Goal: Task Accomplishment & Management: Use online tool/utility

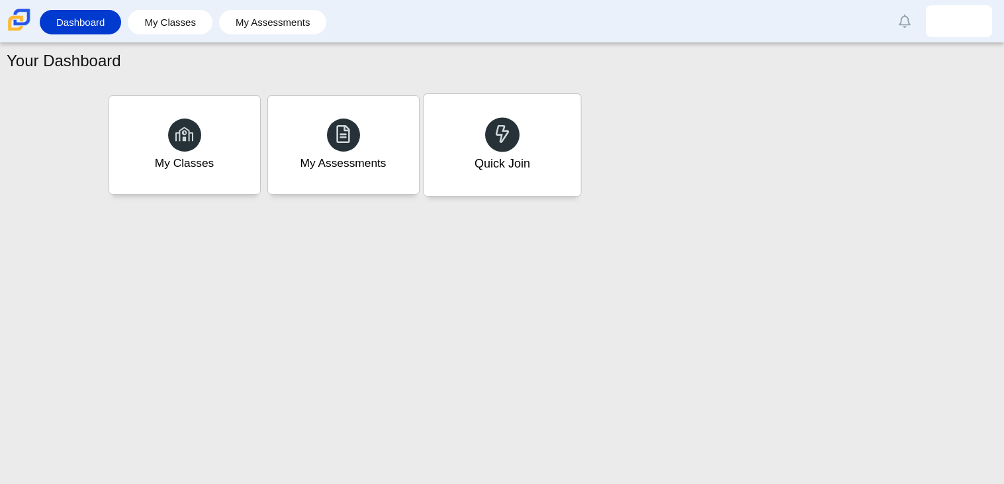
click at [444, 114] on div "Quick Join" at bounding box center [502, 145] width 157 height 102
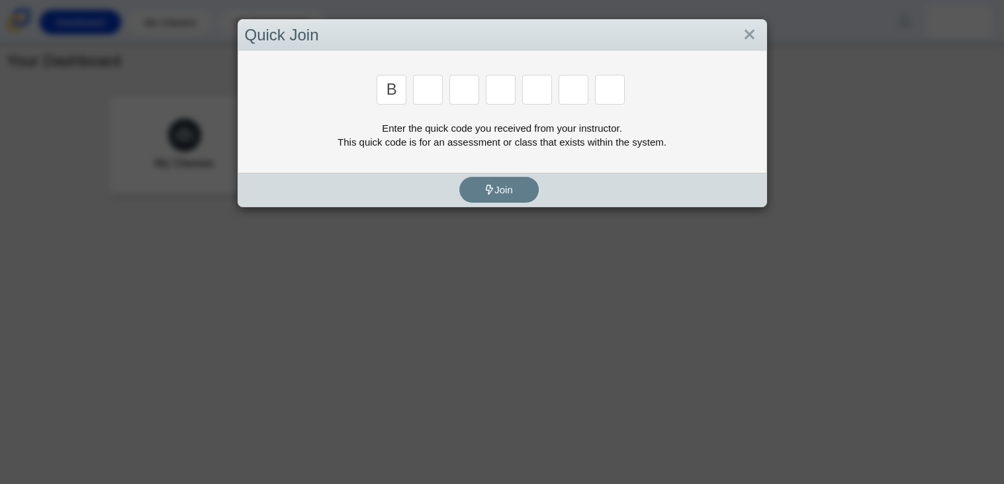
type input "b"
type input "m"
type input "3"
type input "5"
type input "3"
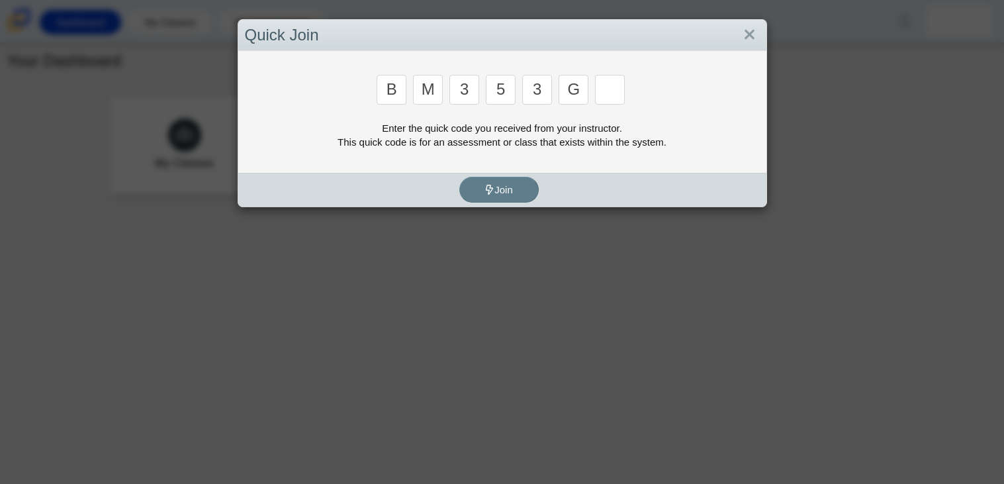
type input "g"
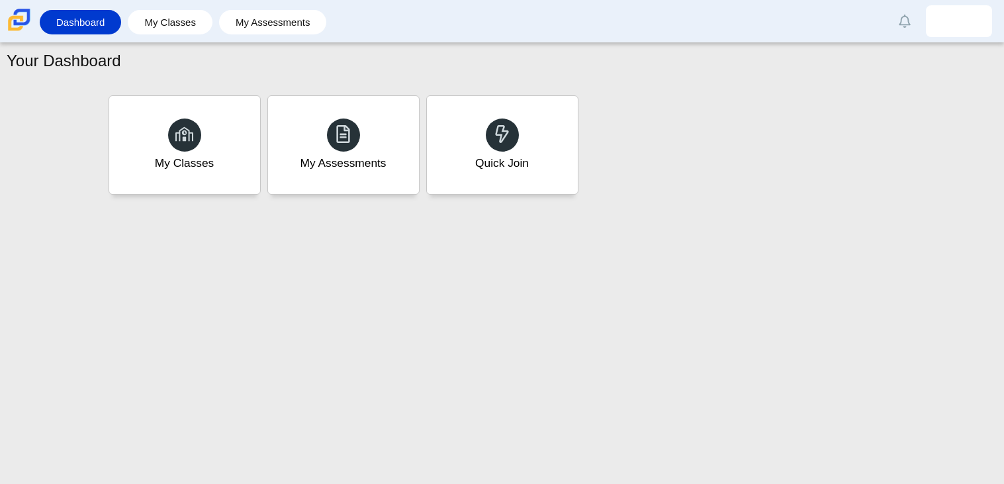
type input "b"
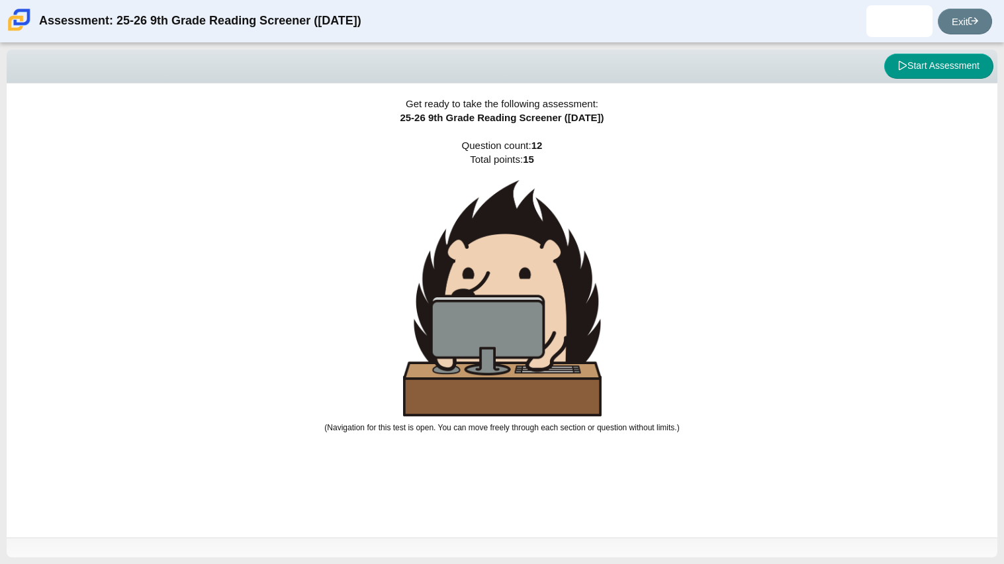
click at [688, 265] on div "Get ready to take the following assessment: 25-26 9th Grade Reading Screener ([…" at bounding box center [502, 310] width 991 height 454
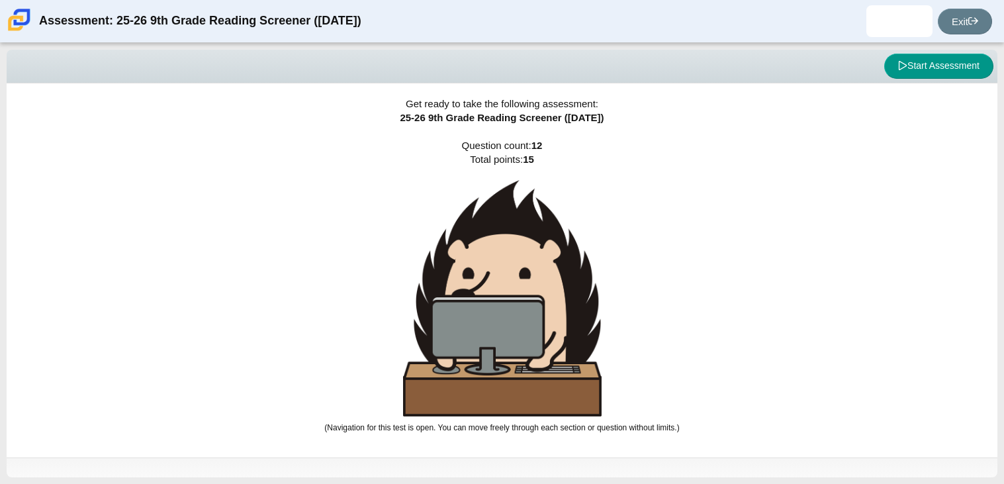
click at [178, 122] on div "Get ready to take the following assessment: 25-26 9th Grade Reading Screener ([…" at bounding box center [502, 270] width 991 height 374
click at [955, 66] on button "Start Assessment" at bounding box center [938, 66] width 109 height 25
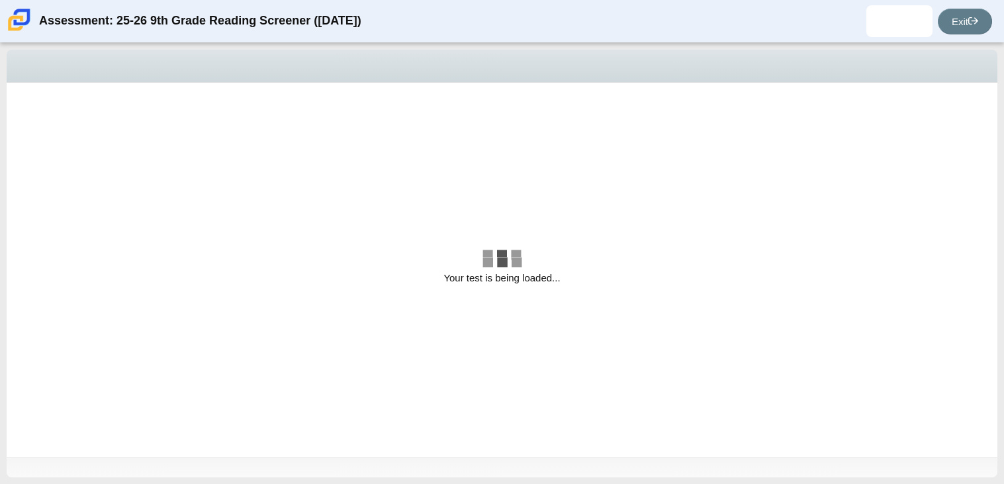
select select "ccc5b315-3c7c-471c-bf90-f22c8299c798"
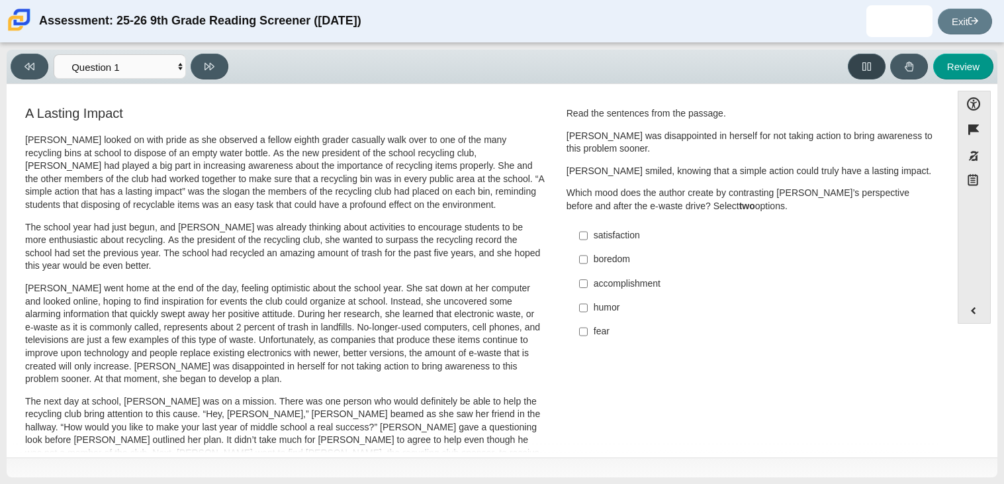
click at [870, 62] on icon at bounding box center [866, 66] width 9 height 9
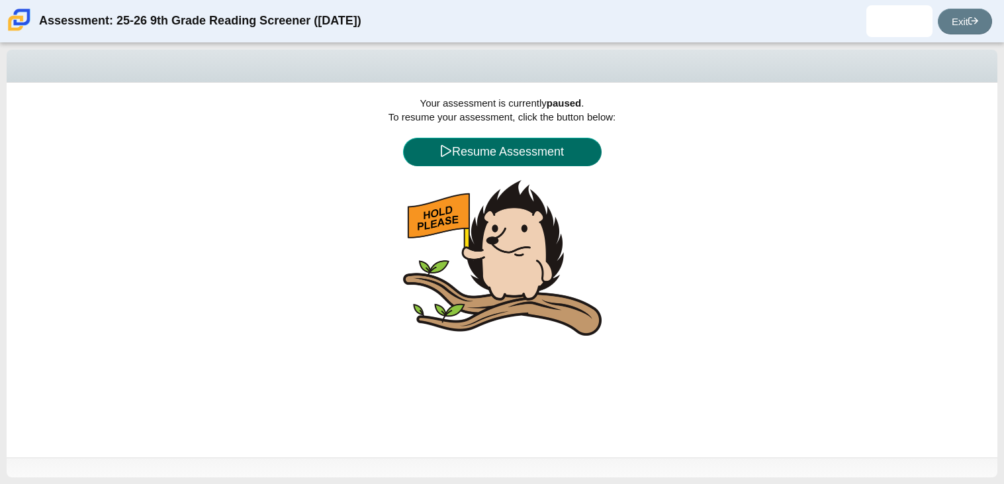
click at [462, 143] on button "Resume Assessment" at bounding box center [502, 152] width 199 height 28
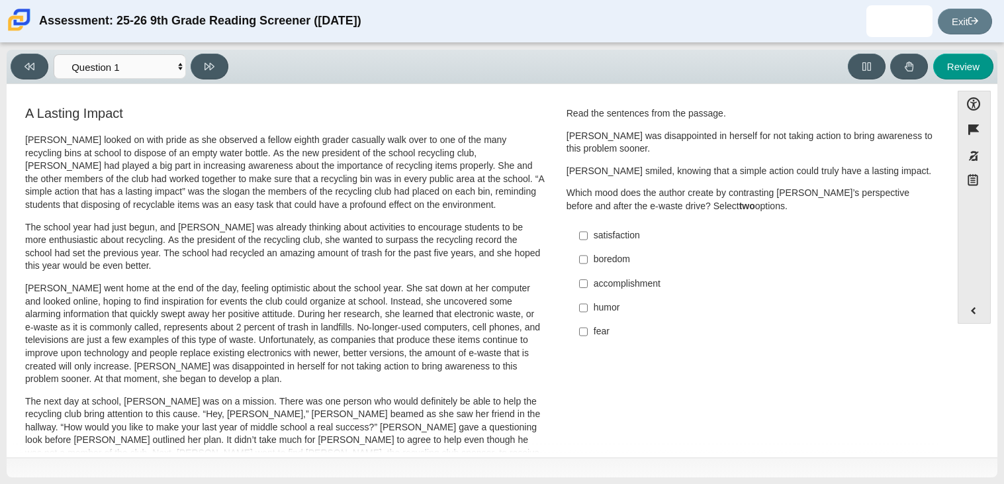
click at [610, 281] on div "accomplishment" at bounding box center [761, 283] width 334 height 13
click at [588, 281] on input "accomplishment accomplishment" at bounding box center [583, 283] width 9 height 24
checkbox input "true"
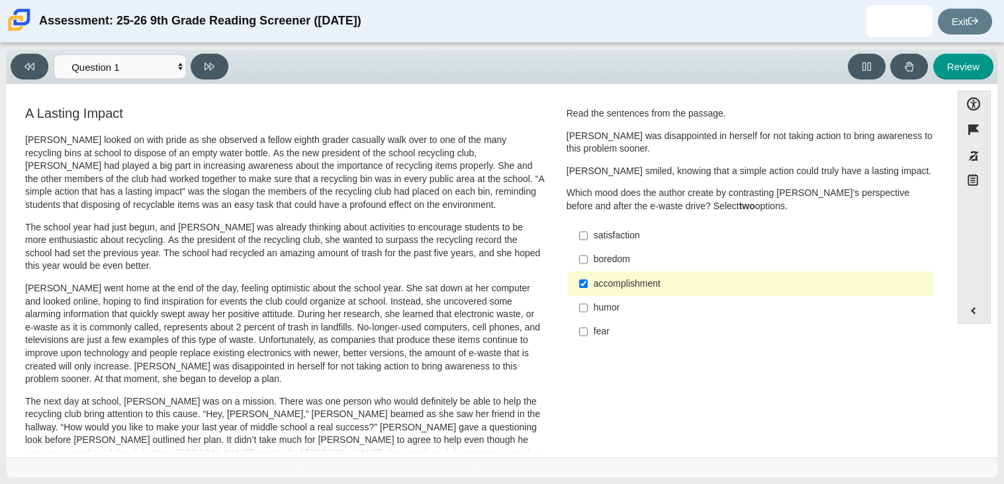
click at [606, 241] on div "satisfaction" at bounding box center [761, 235] width 334 height 13
click at [588, 241] on input "satisfaction satisfaction" at bounding box center [583, 236] width 9 height 24
checkbox input "true"
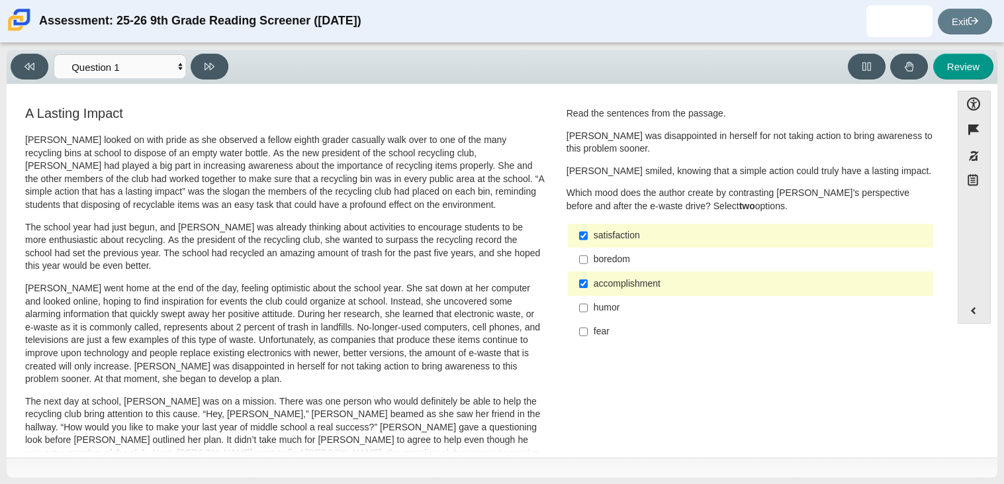
click at [600, 276] on label "accomplishment accomplishment" at bounding box center [751, 283] width 363 height 24
click at [588, 276] on input "accomplishment accomplishment" at bounding box center [583, 283] width 9 height 24
checkbox input "false"
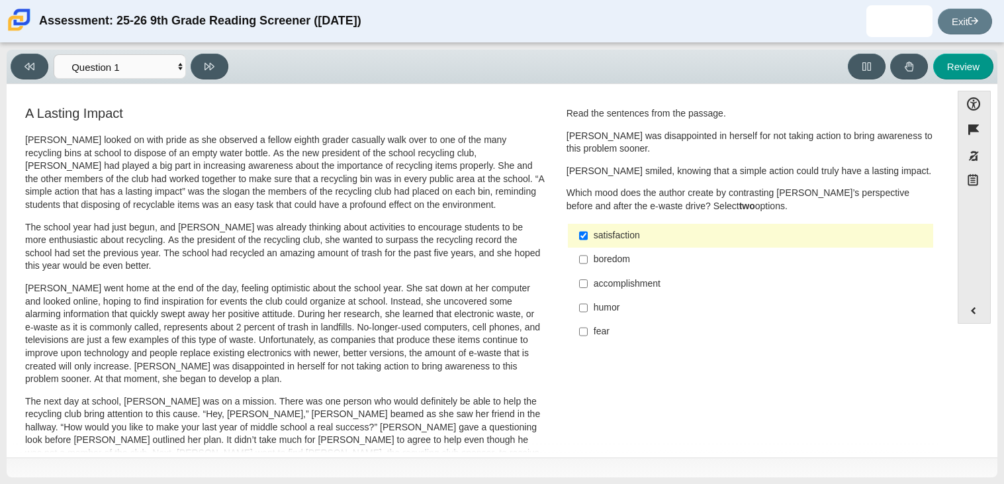
click at [711, 410] on div "A Lasting Impact Scarlett looked on with pride as she observed a fellow eighth …" at bounding box center [478, 477] width 931 height 746
click at [586, 361] on div "A Lasting Impact Scarlett looked on with pride as she observed a fellow eighth …" at bounding box center [478, 477] width 931 height 746
click at [595, 332] on div "fear" at bounding box center [761, 331] width 334 height 13
click at [588, 332] on input "fear fear" at bounding box center [583, 332] width 9 height 24
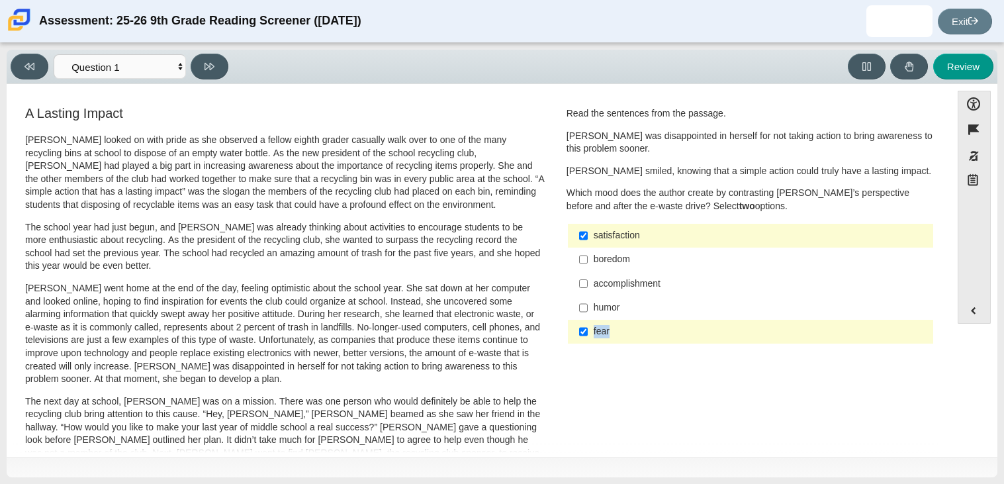
click at [590, 367] on div "A Lasting Impact Scarlett looked on with pride as she observed a fellow eighth …" at bounding box center [478, 477] width 931 height 746
click at [606, 340] on label "fear fear" at bounding box center [751, 332] width 363 height 24
click at [588, 340] on input "fear fear" at bounding box center [583, 332] width 9 height 24
checkbox input "false"
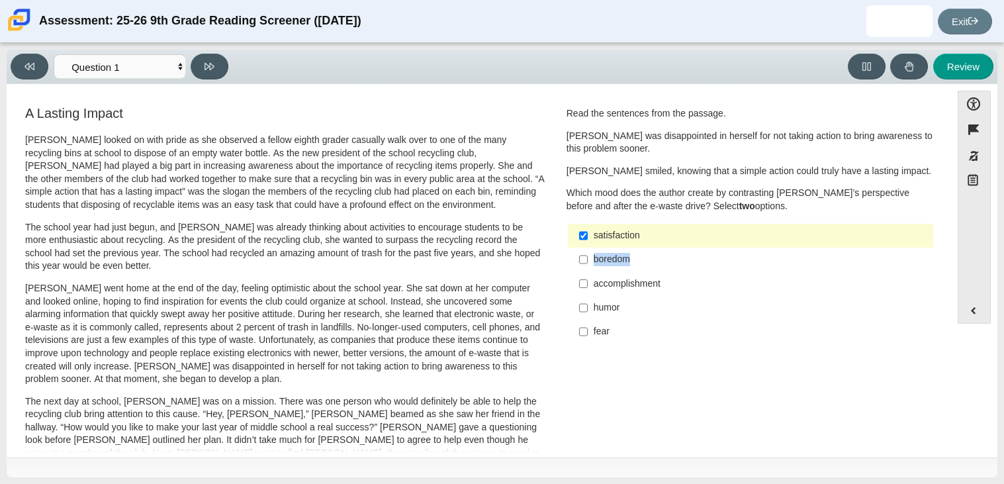
click at [644, 424] on div "A Lasting Impact Scarlett looked on with pride as she observed a fellow eighth …" at bounding box center [478, 477] width 931 height 746
click at [684, 458] on div "Viewing Question 1 of 12 in Pacing Mode Questions Question 1 Question 2 Questio…" at bounding box center [502, 264] width 991 height 428
click at [653, 420] on div "A Lasting Impact Scarlett looked on with pride as she observed a fellow eighth …" at bounding box center [478, 477] width 931 height 746
click at [607, 265] on div "boredom" at bounding box center [761, 259] width 334 height 13
click at [588, 265] on input "boredom boredom" at bounding box center [583, 260] width 9 height 24
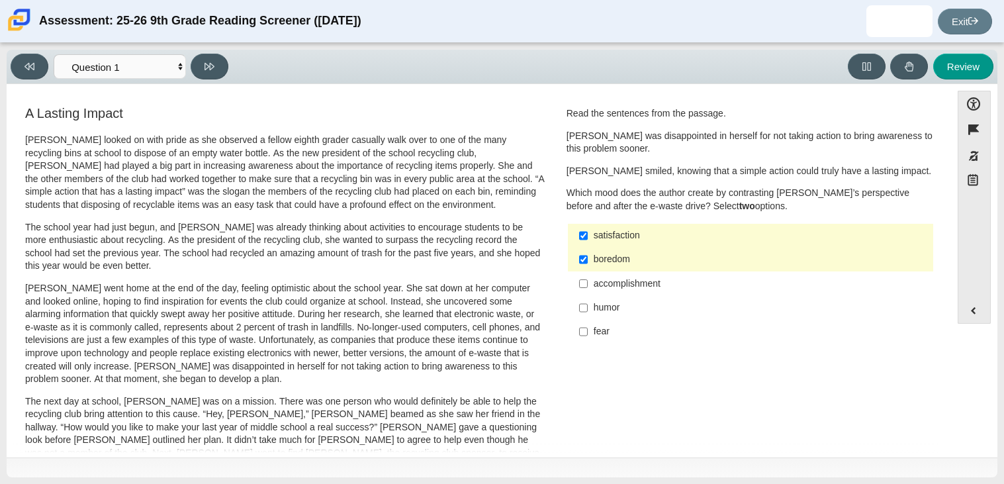
click at [607, 265] on div "boredom" at bounding box center [761, 259] width 334 height 13
click at [588, 265] on input "boredom boredom" at bounding box center [583, 260] width 9 height 24
checkbox input "false"
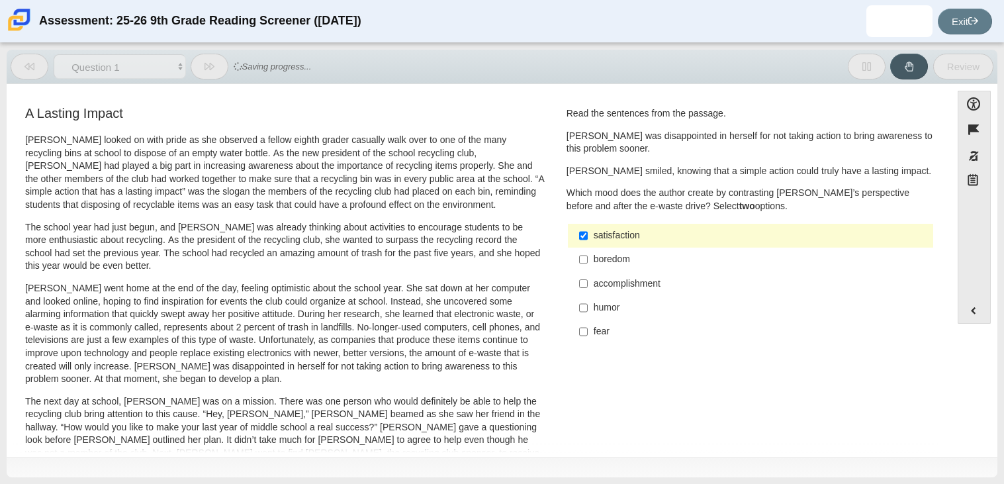
click at [600, 317] on label "humor humor" at bounding box center [751, 308] width 363 height 24
click at [588, 317] on input "humor humor" at bounding box center [583, 308] width 9 height 24
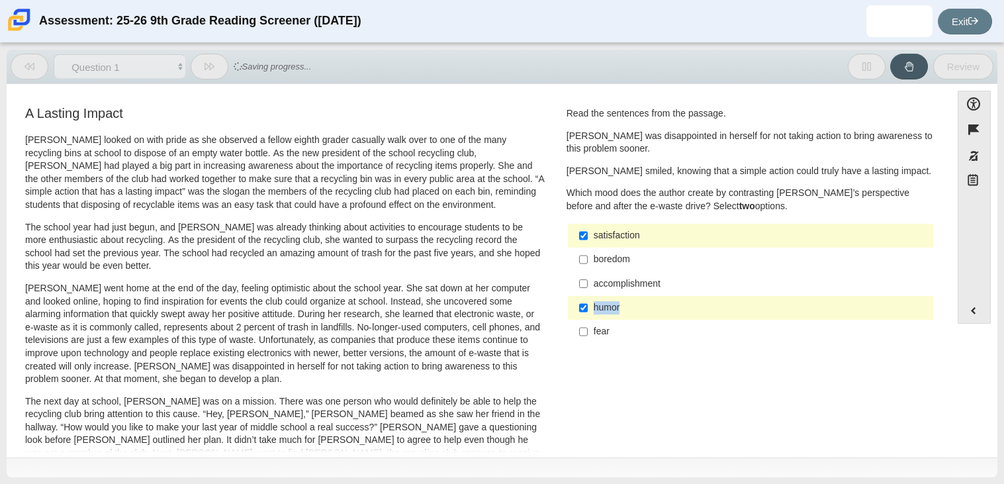
click at [594, 310] on div "humor" at bounding box center [761, 307] width 334 height 13
click at [588, 310] on input "humor humor" at bounding box center [583, 308] width 9 height 24
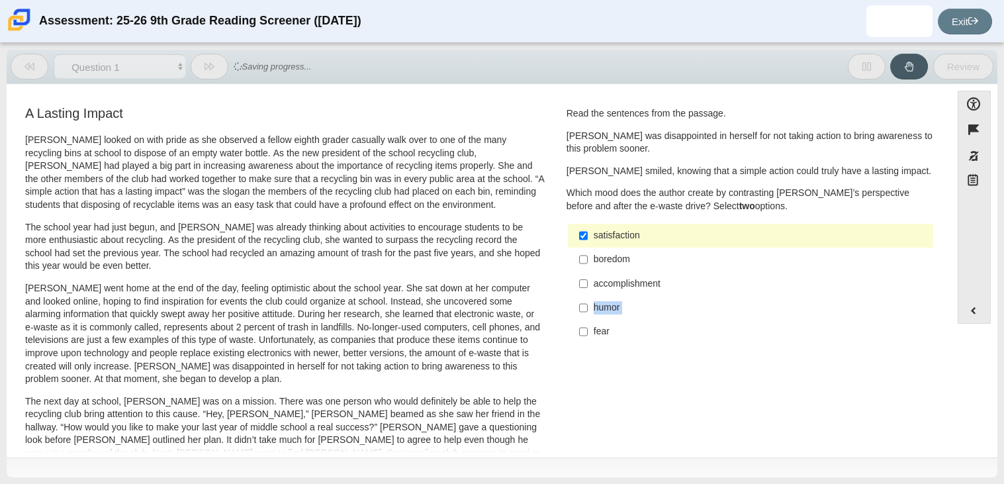
click at [594, 310] on div "humor" at bounding box center [761, 307] width 334 height 13
click at [588, 310] on input "humor humor" at bounding box center [583, 308] width 9 height 24
checkbox input "true"
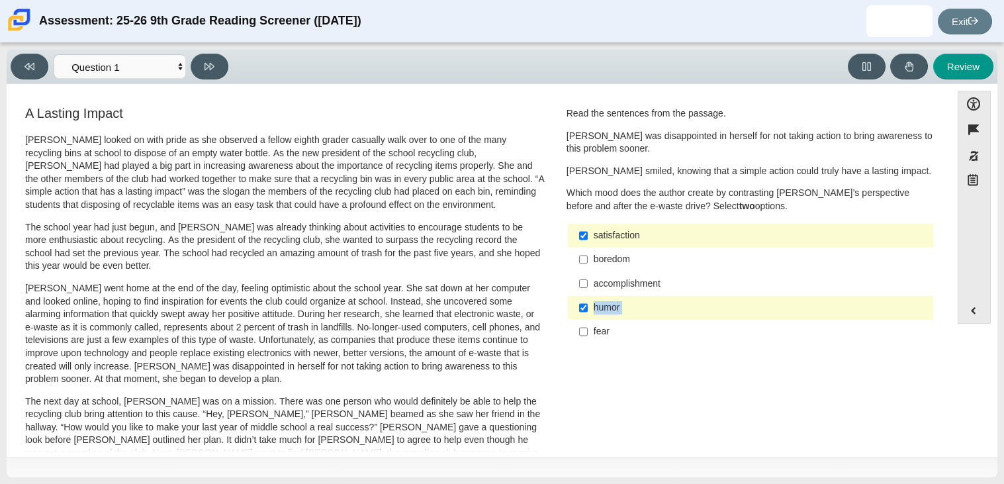
click at [863, 451] on div "Feature A Lasting Impact Scarlett looked on with pride as she observed a fellow…" at bounding box center [478, 273] width 931 height 359
click at [665, 389] on div "A Lasting Impact Scarlett looked on with pride as she observed a fellow eighth …" at bounding box center [478, 477] width 931 height 746
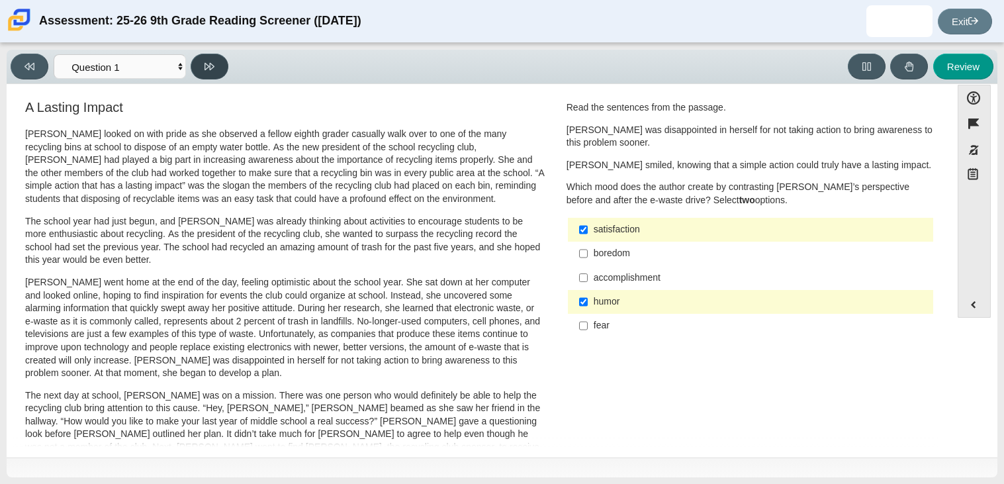
click at [201, 70] on button at bounding box center [210, 67] width 38 height 26
select select "0ff64528-ffd7-428d-b192-babfaadd44e8"
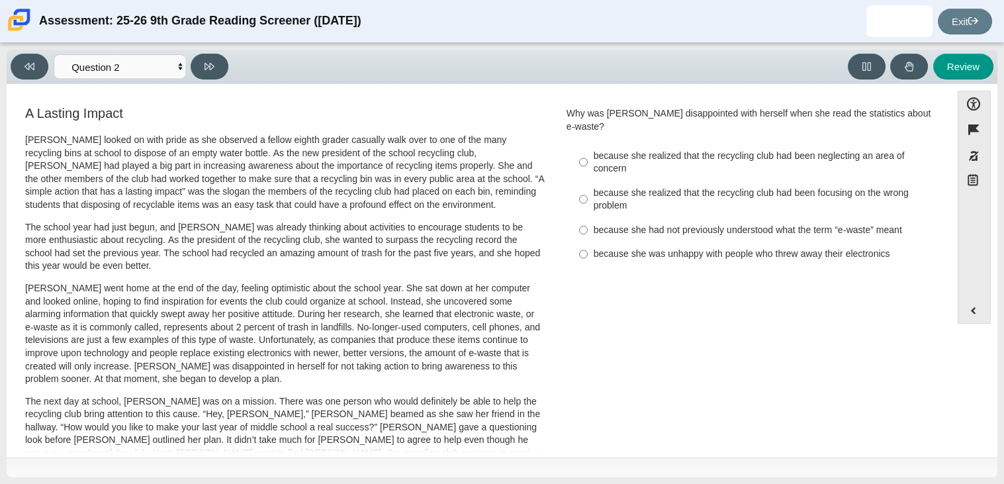
click at [758, 248] on div "because she was unhappy with people who threw away their electronics" at bounding box center [761, 254] width 334 height 13
click at [588, 244] on input "because she was unhappy with people who threw away their electronics because sh…" at bounding box center [583, 254] width 9 height 24
radio input "true"
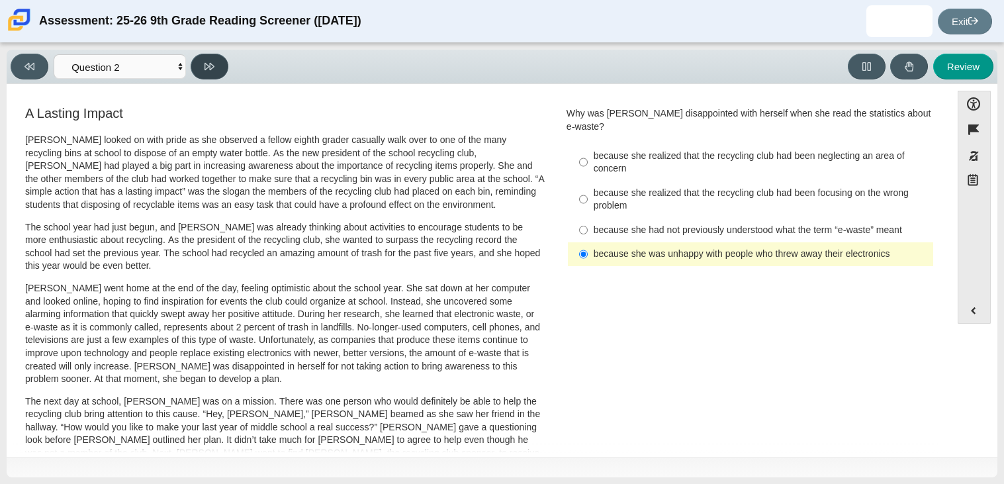
click at [199, 60] on button at bounding box center [210, 67] width 38 height 26
select select "7ce3d843-6974-4858-901c-1ff39630e843"
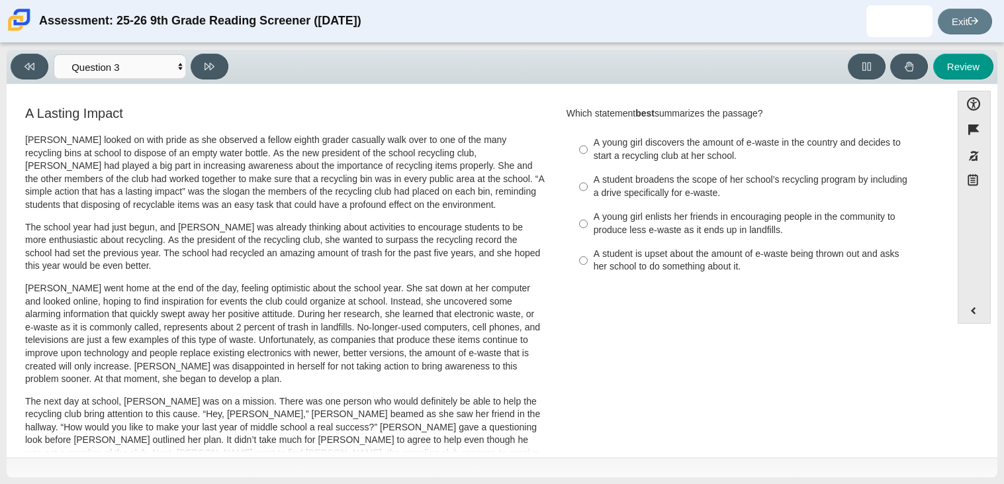
click at [663, 161] on div "A young girl discovers the amount of e-waste in the country and decides to star…" at bounding box center [761, 149] width 334 height 26
click at [588, 161] on input "A young girl discovers the amount of e-waste in the country and decides to star…" at bounding box center [583, 149] width 9 height 37
radio input "true"
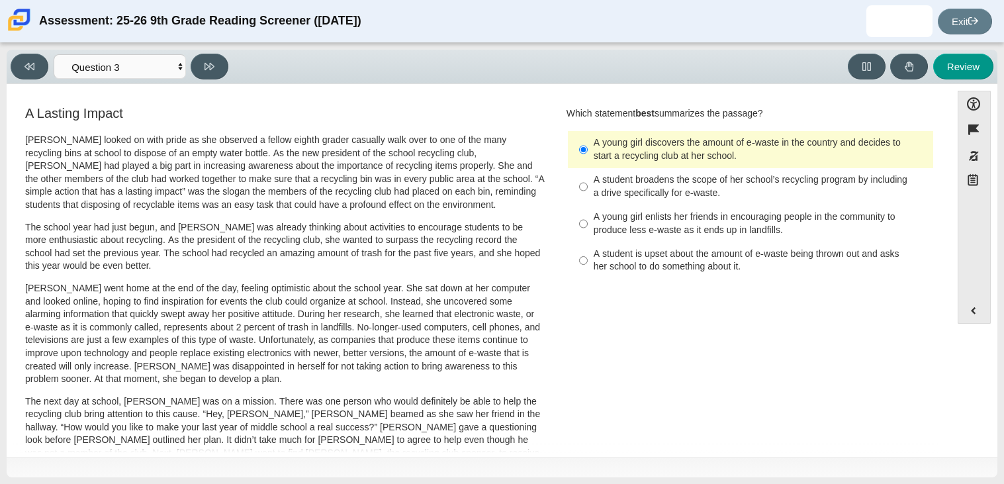
click at [594, 184] on div "A student broadens the scope of her school’s recycling program by including a d…" at bounding box center [761, 186] width 334 height 26
click at [588, 184] on input "A student broadens the scope of her school’s recycling program by including a d…" at bounding box center [583, 186] width 9 height 37
radio input "true"
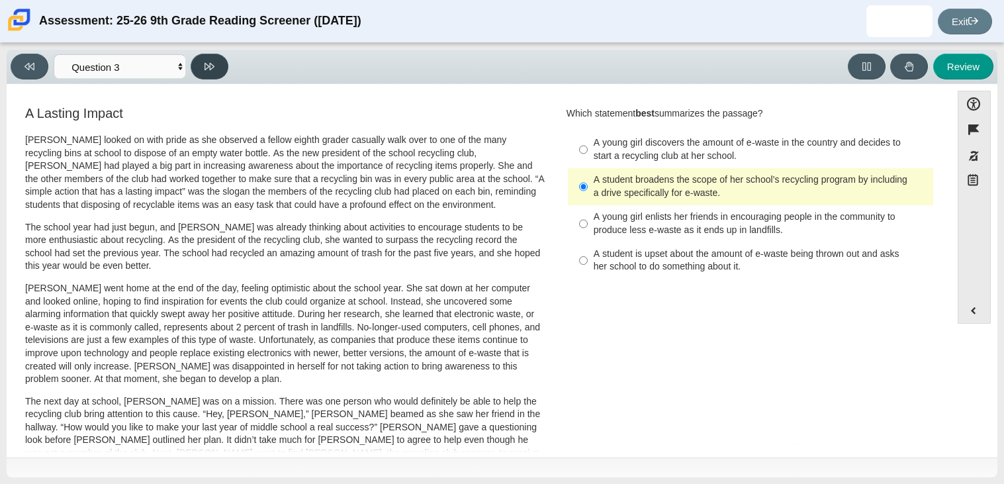
click at [210, 56] on button at bounding box center [210, 67] width 38 height 26
select select "ca9ea0f1-49c5-4bd1-83b0-472c18652b42"
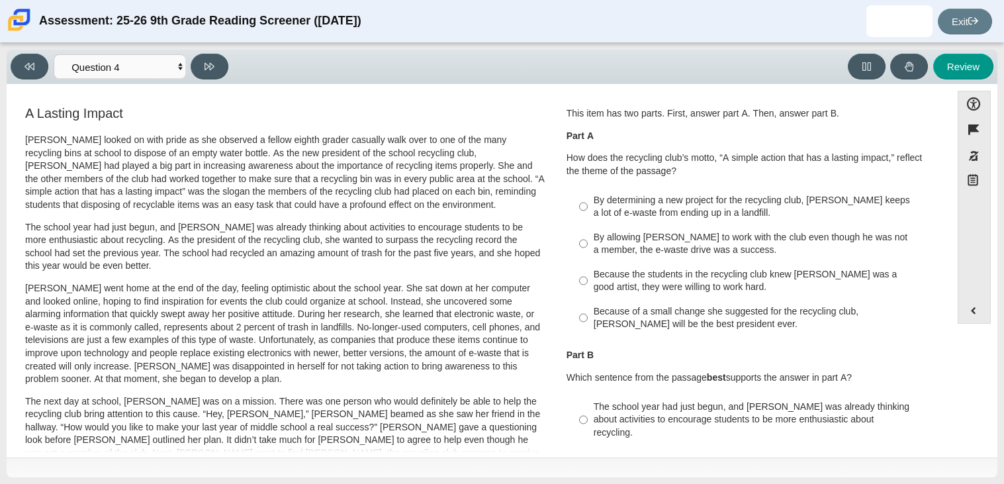
scroll to position [1, 0]
click at [667, 311] on div "Because of a small change she suggested for the recycling club, Scarlett will b…" at bounding box center [761, 317] width 334 height 26
click at [588, 311] on input "Because of a small change she suggested for the recycling club, Scarlett will b…" at bounding box center [583, 316] width 9 height 37
radio input "true"
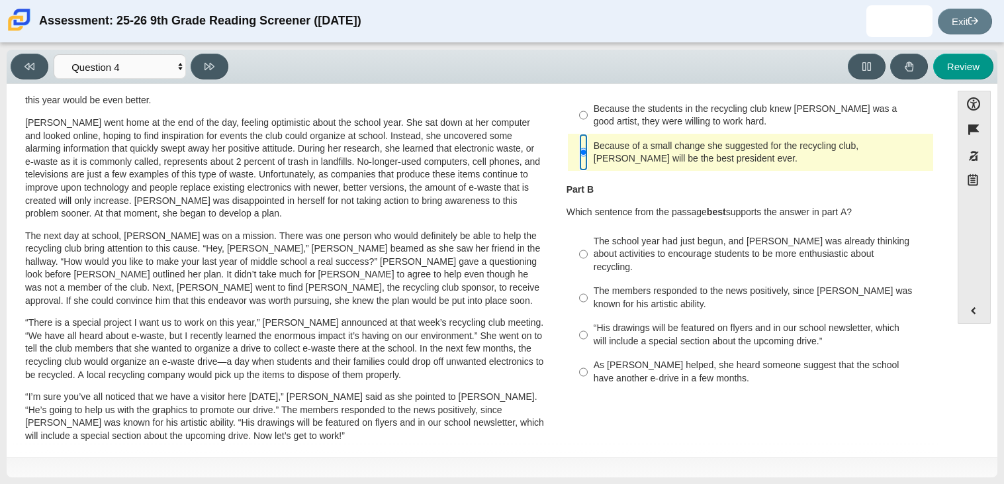
scroll to position [170, 0]
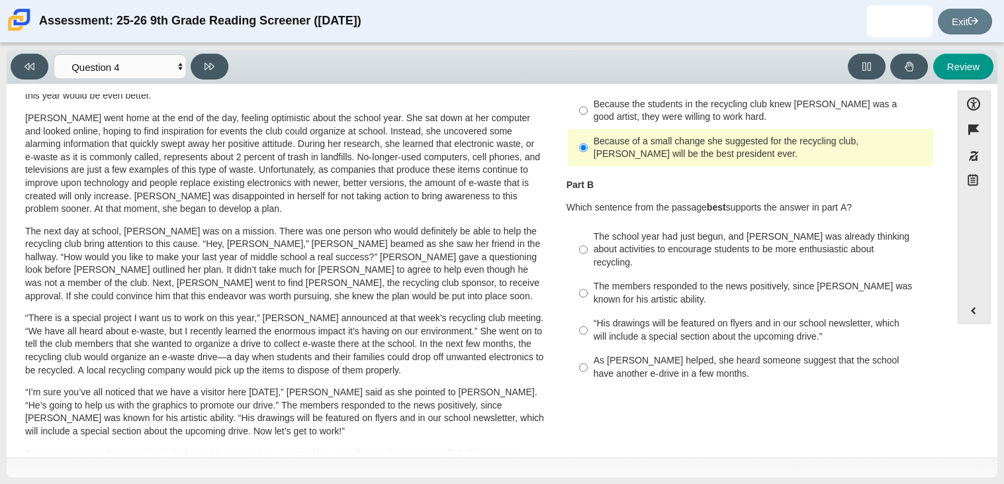
click at [669, 232] on div "The school year had just begun, and Scarlett was already thinking about activit…" at bounding box center [761, 249] width 334 height 39
click at [588, 232] on input "The school year had just begun, and Scarlett was already thinking about activit…" at bounding box center [583, 249] width 9 height 50
radio input "true"
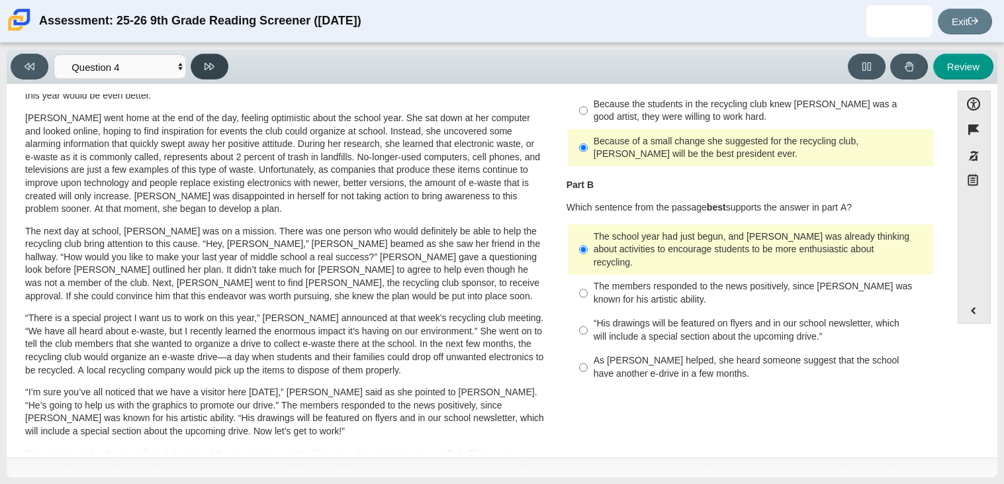
click at [205, 59] on button at bounding box center [210, 67] width 38 height 26
select select "e41f1a79-e29f-4095-8030-a53364015bed"
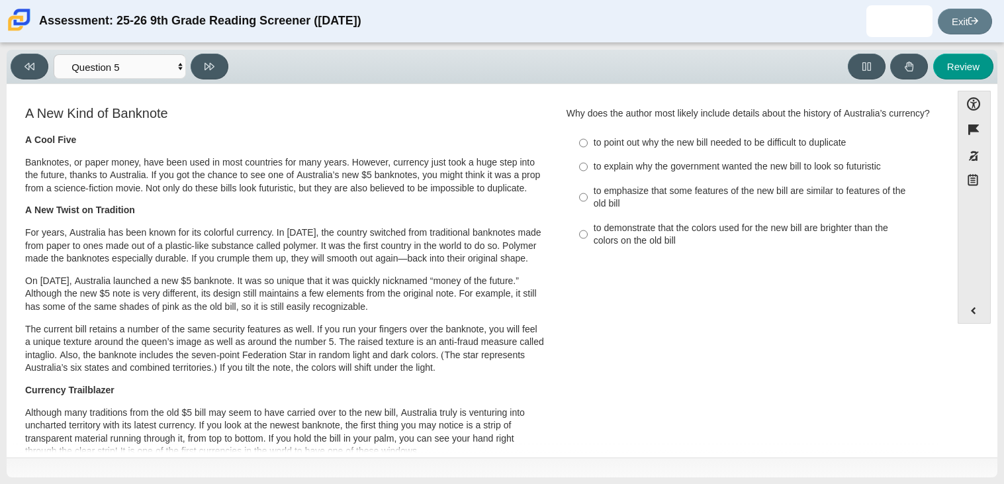
click at [663, 191] on div "to emphasize that some features of the new bill are similar to features of the …" at bounding box center [761, 198] width 334 height 26
click at [588, 191] on input "to emphasize that some features of the new bill are similar to features of the …" at bounding box center [583, 197] width 9 height 37
radio input "true"
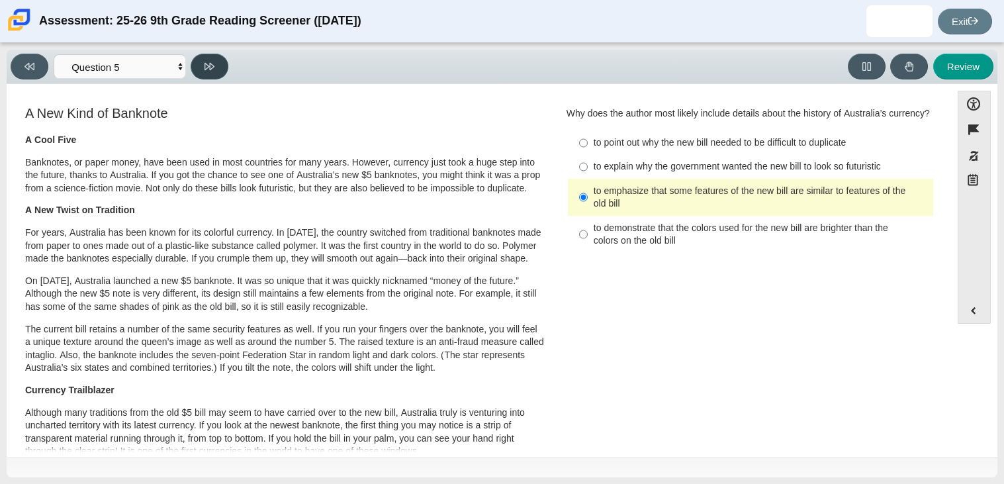
click at [213, 70] on icon at bounding box center [210, 67] width 10 height 10
select select "69146e31-7b3d-4a3e-9ce6-f30c24342ae0"
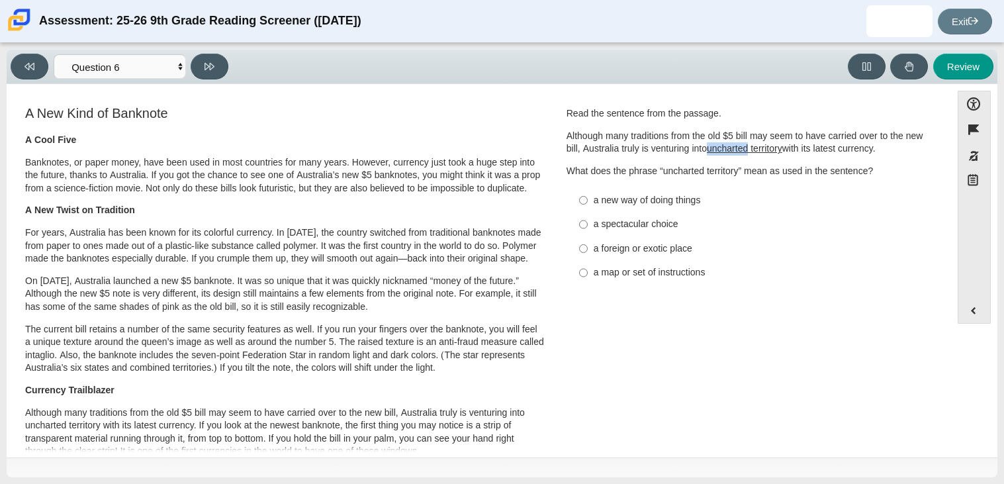
click at [768, 150] on u "uncharted territory" at bounding box center [744, 148] width 75 height 12
click at [722, 147] on u "uncharted territory" at bounding box center [744, 148] width 75 height 12
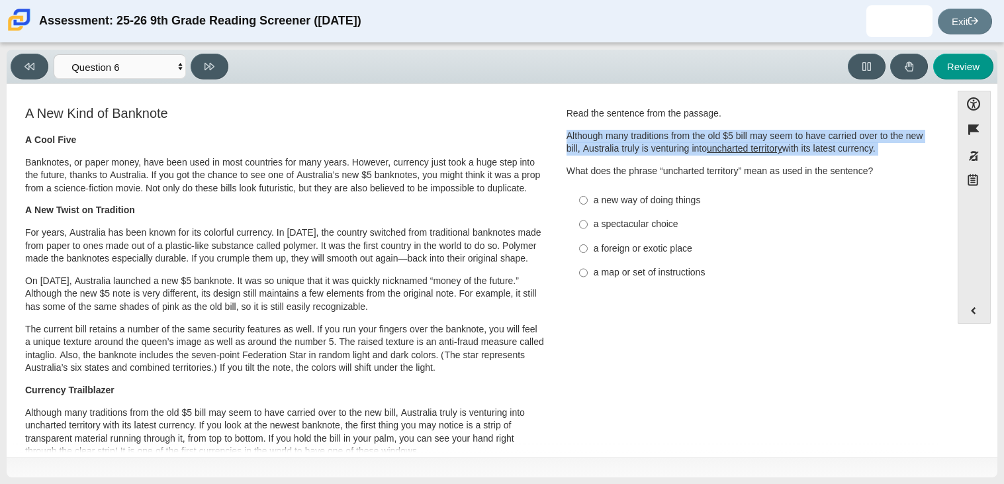
click at [722, 147] on u "uncharted territory" at bounding box center [744, 148] width 75 height 12
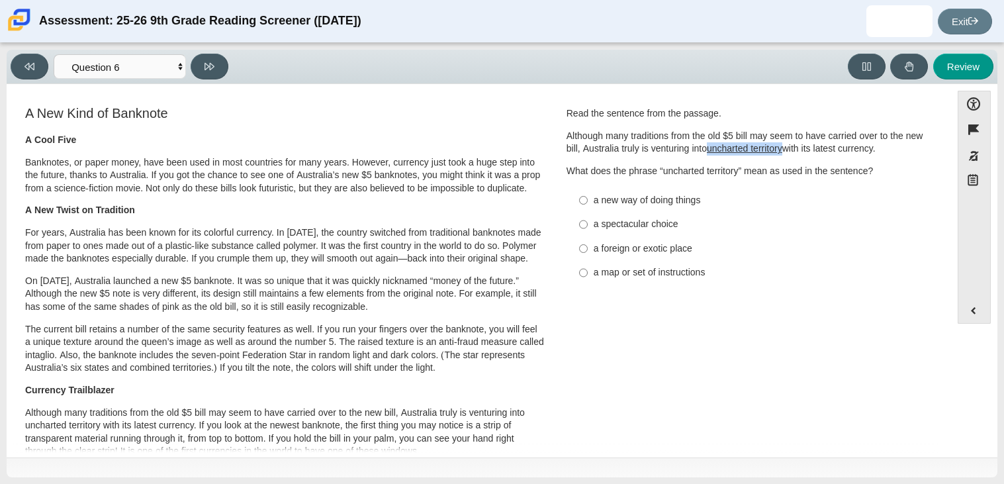
drag, startPoint x: 722, startPoint y: 147, endPoint x: 758, endPoint y: 150, distance: 35.9
click at [758, 150] on u "uncharted territory" at bounding box center [744, 148] width 75 height 12
click at [727, 154] on u "uncharted territory" at bounding box center [744, 148] width 75 height 12
click at [735, 325] on div "A New Kind of Banknote A Cool Five Banknotes, or paper money, have been used in…" at bounding box center [478, 485] width 931 height 763
click at [678, 277] on div "a map or set of instructions" at bounding box center [761, 272] width 334 height 13
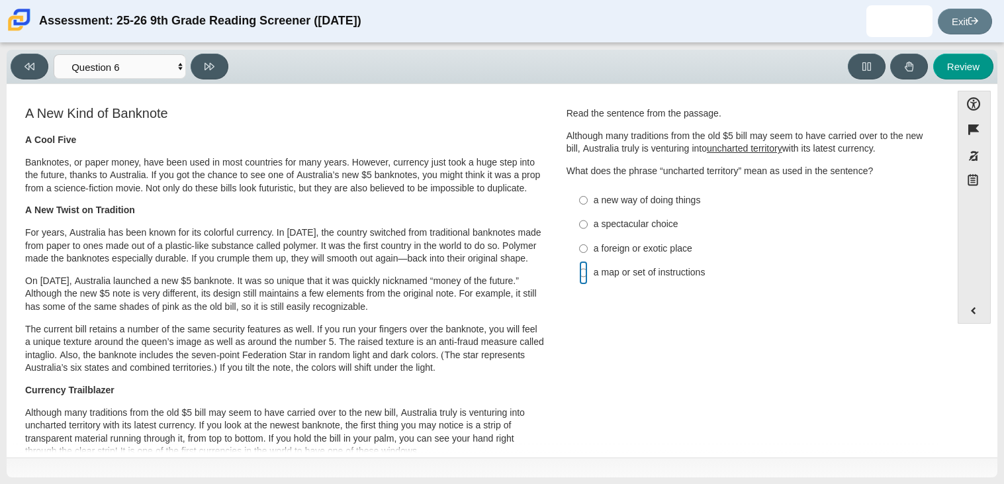
click at [588, 277] on input "a map or set of instructions a map or set of instructions" at bounding box center [583, 273] width 9 height 24
radio input "true"
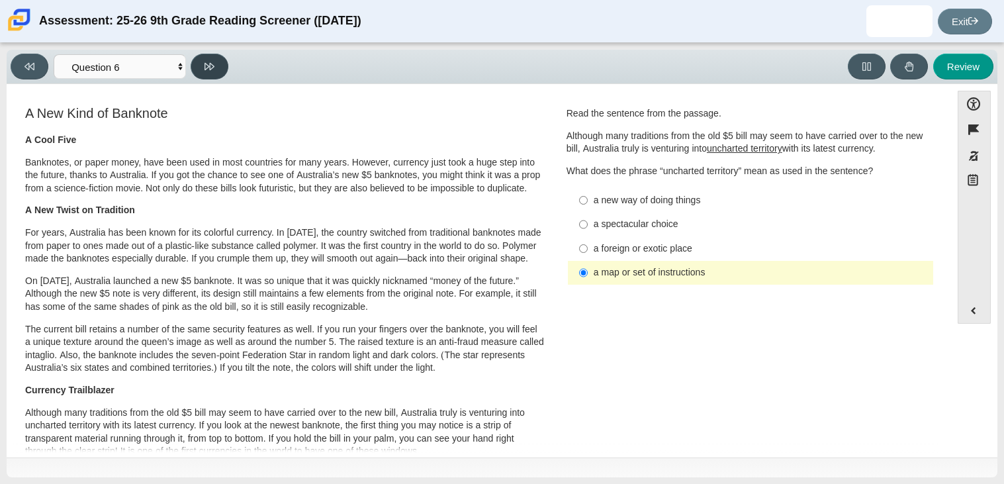
click at [214, 71] on button at bounding box center [210, 67] width 38 height 26
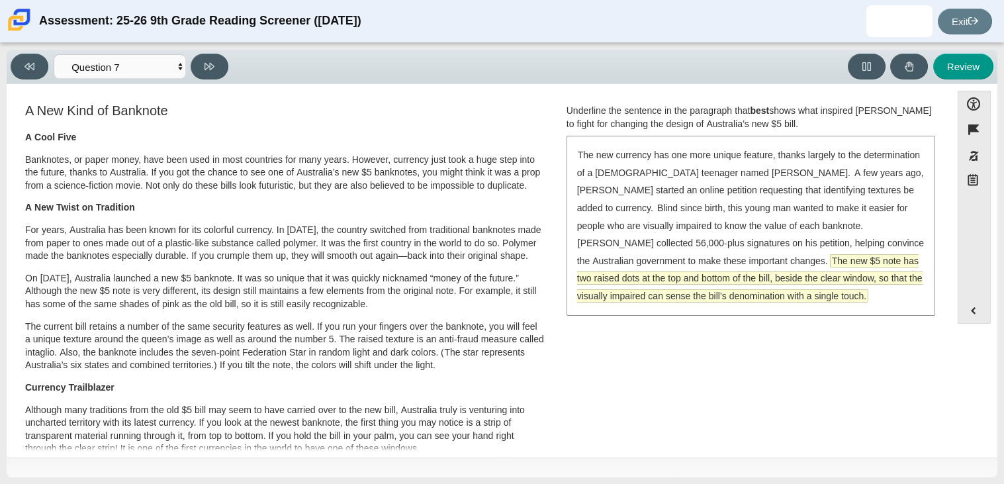
scroll to position [0, 0]
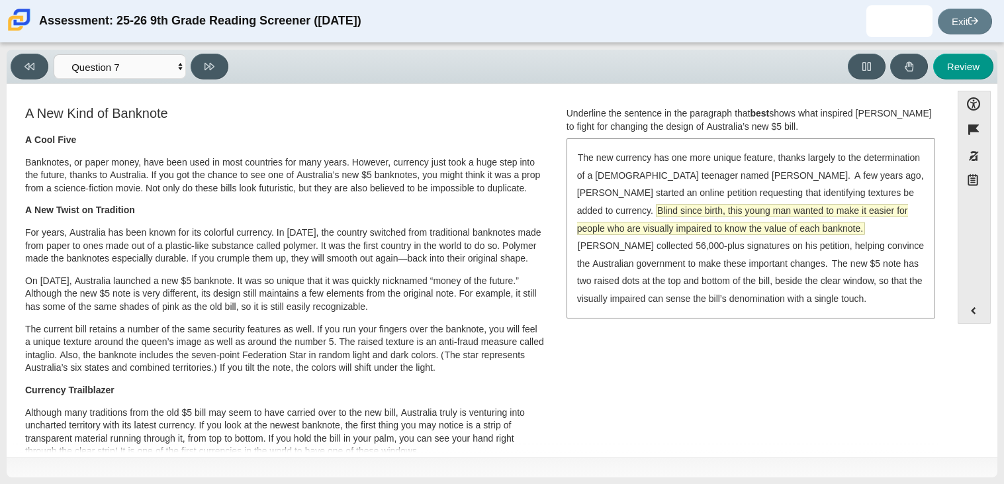
click at [678, 234] on span "Blind since birth, this young man wanted to make it easier for people who are v…" at bounding box center [742, 220] width 331 height 30
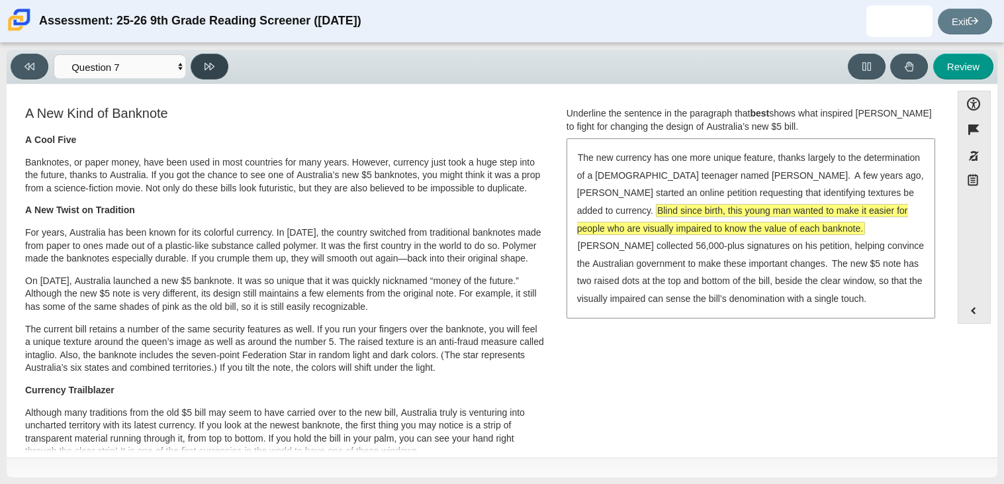
click at [218, 66] on button at bounding box center [210, 67] width 38 height 26
select select "ea8338c2-a6a3-418e-a305-2b963b54a290"
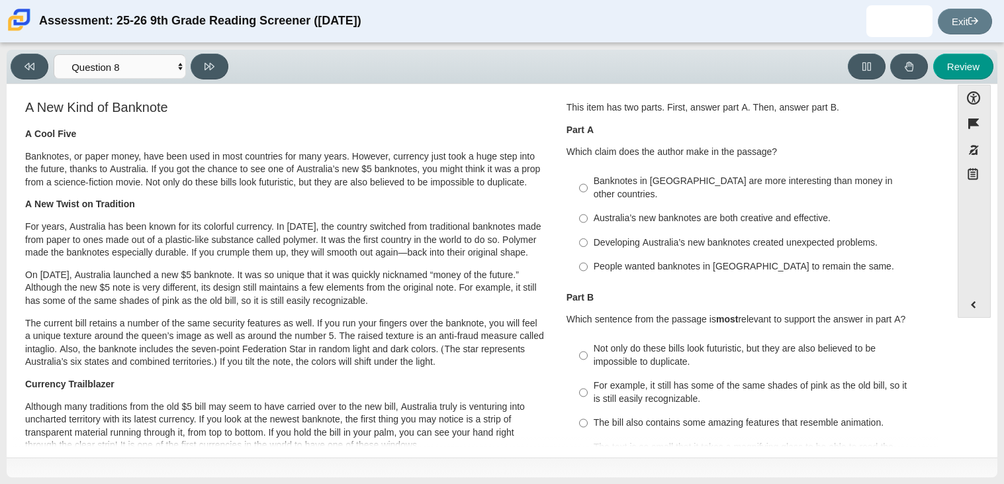
click at [715, 212] on div "Australia’s new banknotes are both creative and effective." at bounding box center [761, 218] width 334 height 13
click at [588, 207] on input "Australia’s new banknotes are both creative and effective. Australia’s new bank…" at bounding box center [583, 219] width 9 height 24
radio input "true"
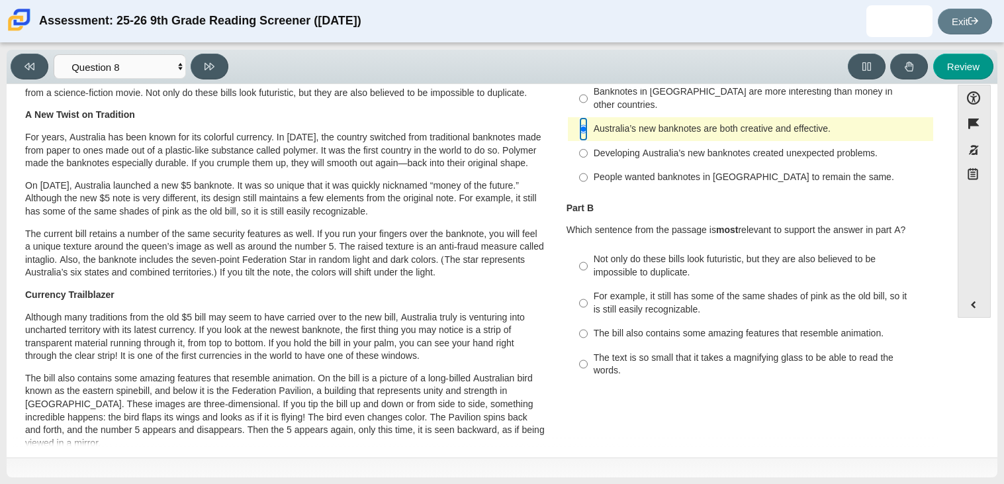
scroll to position [88, 0]
click at [756, 254] on div "Not only do these bills look futuristic, but they are also believed to be impos…" at bounding box center [761, 267] width 334 height 26
click at [588, 249] on input "Not only do these bills look futuristic, but they are also believed to be impos…" at bounding box center [583, 267] width 9 height 37
radio input "true"
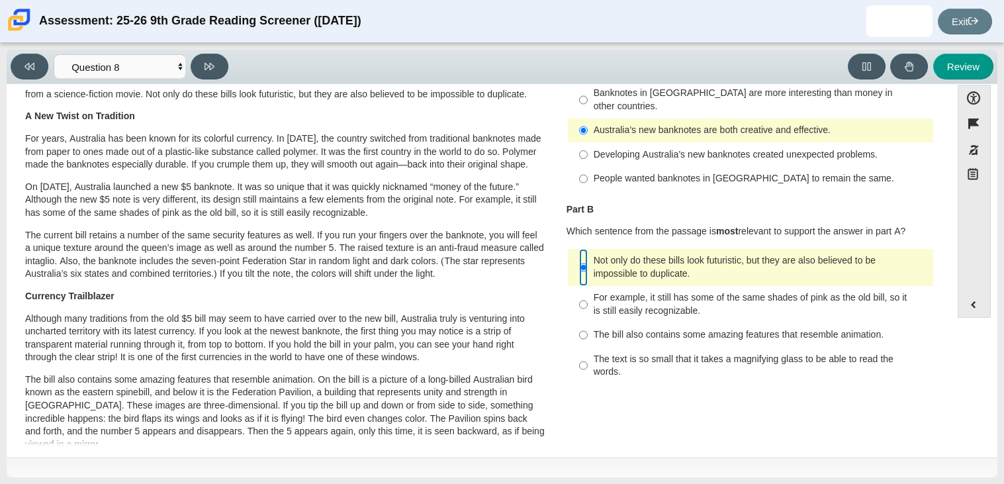
scroll to position [0, 0]
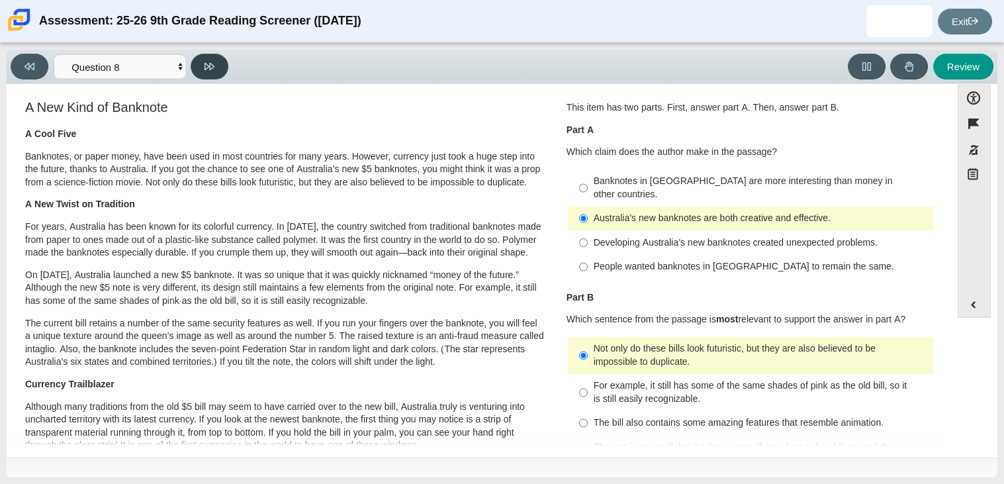
click at [225, 66] on button at bounding box center [210, 67] width 38 height 26
select select "89f058d6-b15c-4ef5-a4b3-fdaffb8868b6"
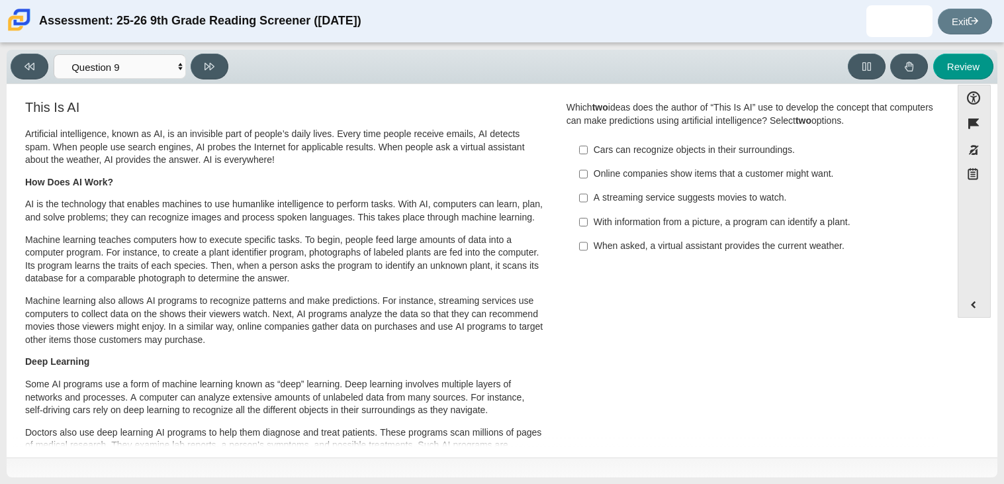
click at [733, 171] on div "Online companies show items that a customer might want." at bounding box center [761, 173] width 334 height 13
click at [588, 171] on input "Online companies show items that a customer might want. Online companies show i…" at bounding box center [583, 174] width 9 height 24
checkbox input "true"
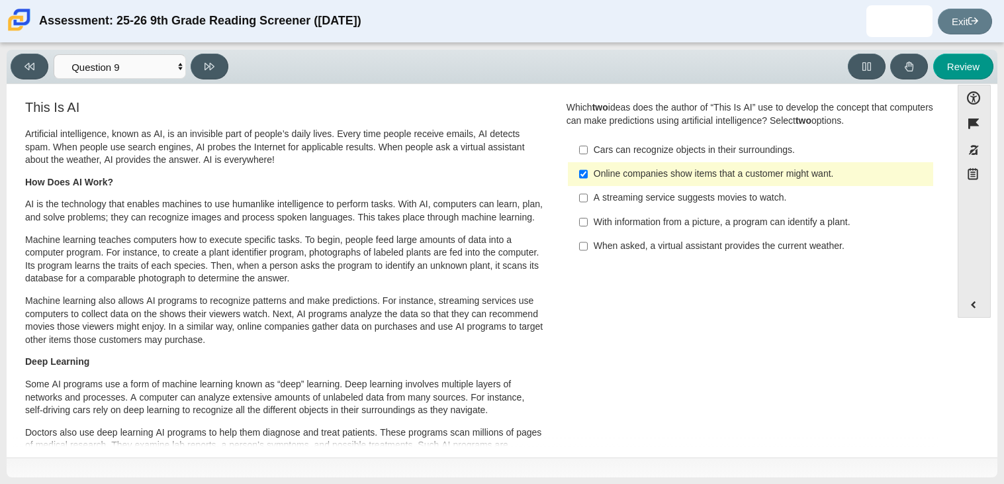
click at [586, 197] on label "A streaming service suggests movies to watch. A streaming service suggests movi…" at bounding box center [751, 198] width 363 height 24
click at [586, 197] on input "A streaming service suggests movies to watch. A streaming service suggests movi…" at bounding box center [583, 198] width 9 height 24
checkbox input "true"
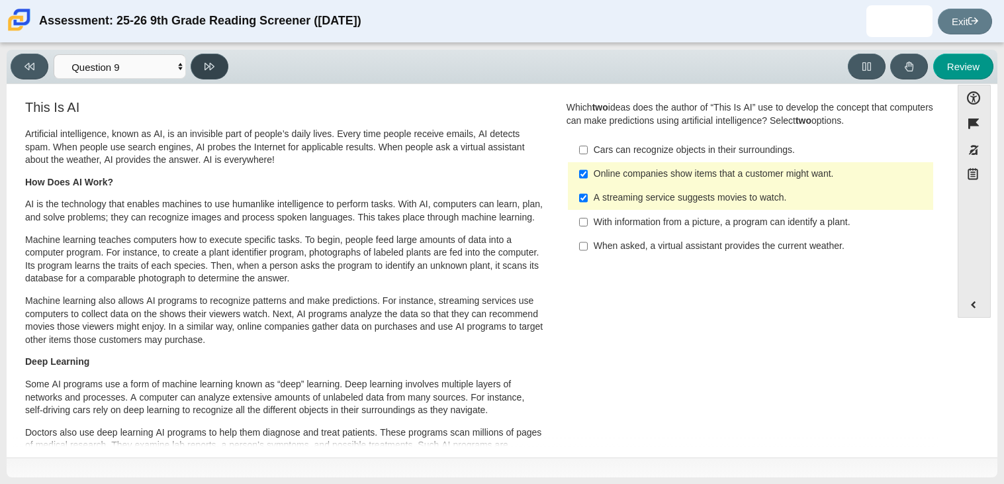
click at [222, 68] on button at bounding box center [210, 67] width 38 height 26
select select "cdf3c14e-a918-44d1-9b63-3db0fa81641e"
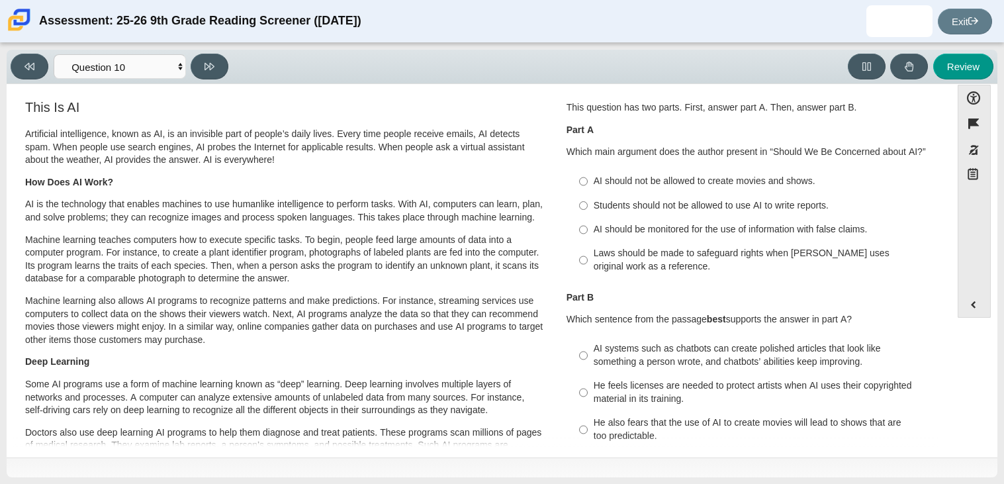
click at [667, 212] on label "Students should not be allowed to use AI to write reports. Students should not …" at bounding box center [751, 205] width 363 height 24
click at [588, 212] on input "Students should not be allowed to use AI to write reports. Students should not …" at bounding box center [583, 205] width 9 height 24
radio input "true"
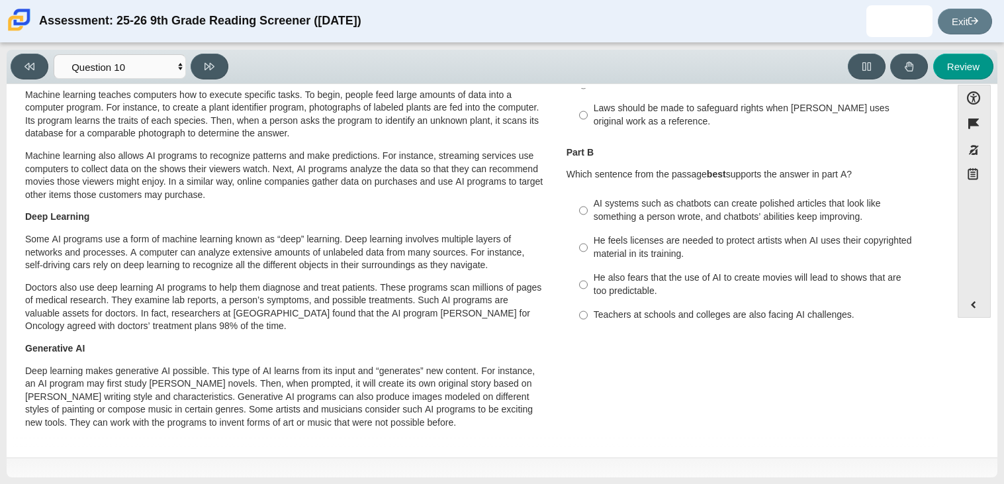
scroll to position [146, 0]
click at [722, 201] on div "AI systems such as chatbots can create polished articles that look like somethi…" at bounding box center [761, 210] width 334 height 26
click at [588, 201] on input "AI systems such as chatbots can create polished articles that look like somethi…" at bounding box center [583, 209] width 9 height 37
radio input "true"
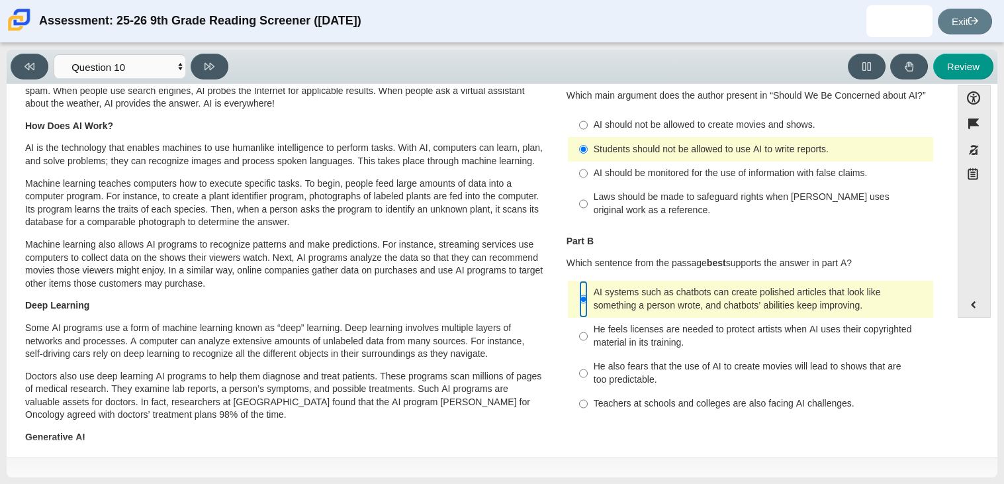
scroll to position [54, 0]
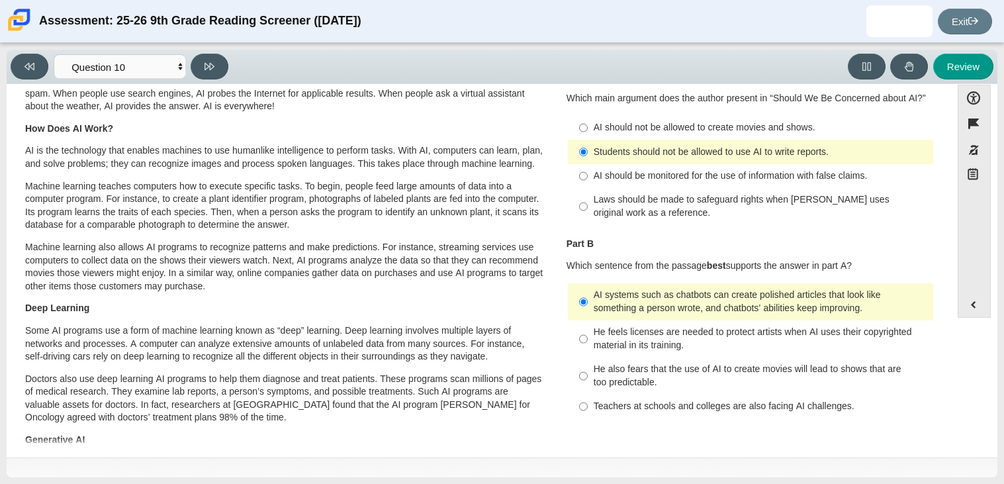
click at [751, 395] on label "Teachers at schools and colleges are also facing AI challenges. Teachers at sch…" at bounding box center [751, 407] width 363 height 24
click at [588, 395] on input "Teachers at schools and colleges are also facing AI challenges. Teachers at sch…" at bounding box center [583, 407] width 9 height 24
radio input "true"
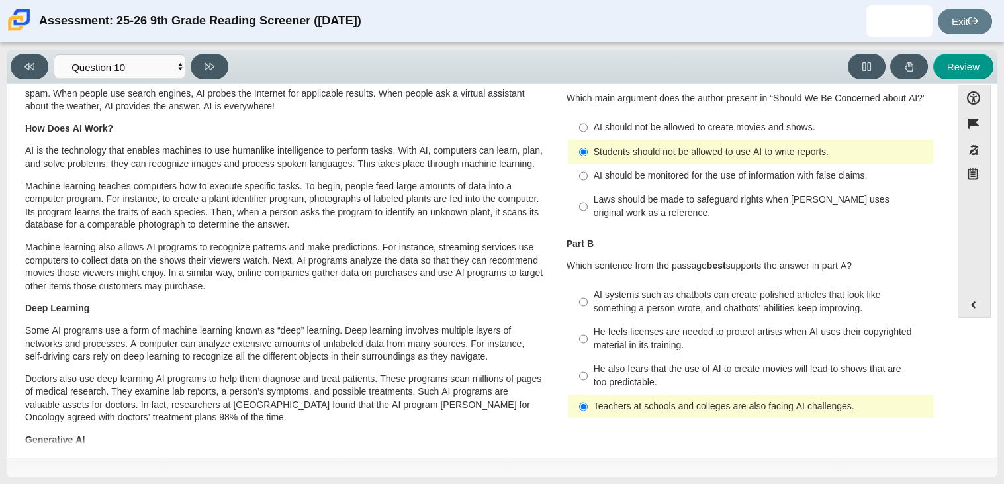
click at [688, 306] on div "AI systems such as chatbots can create polished articles that look like somethi…" at bounding box center [761, 302] width 334 height 26
click at [588, 306] on input "AI systems such as chatbots can create polished articles that look like somethi…" at bounding box center [583, 301] width 9 height 37
radio input "true"
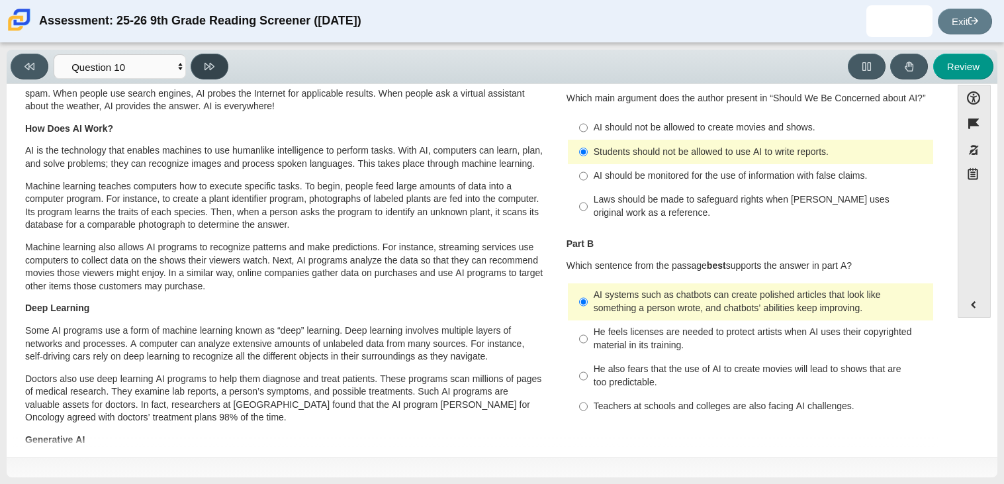
click at [201, 74] on button at bounding box center [210, 67] width 38 height 26
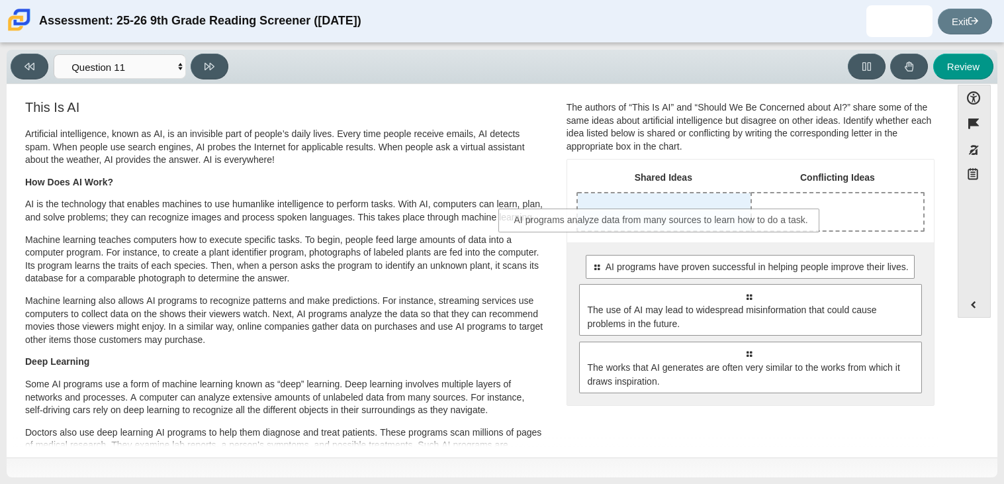
drag, startPoint x: 804, startPoint y: 297, endPoint x: 718, endPoint y: 218, distance: 117.6
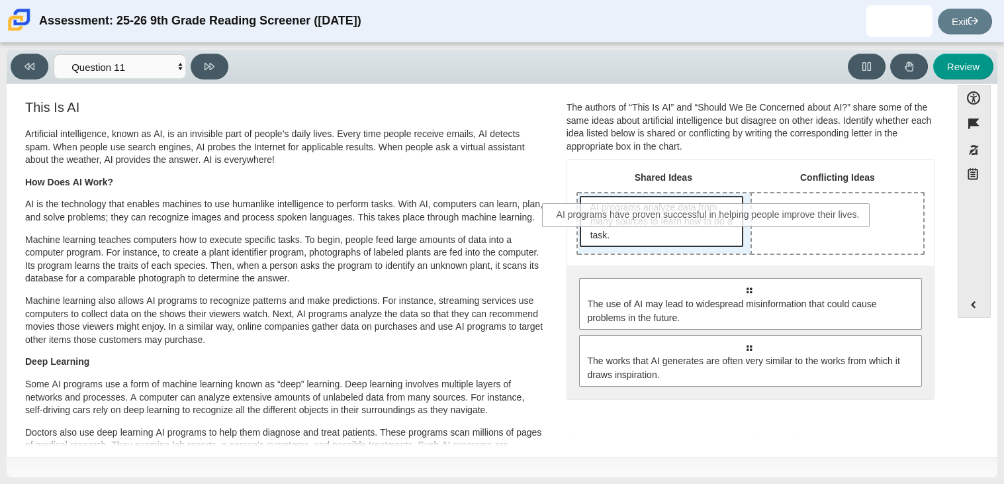
drag, startPoint x: 700, startPoint y: 293, endPoint x: 659, endPoint y: 220, distance: 83.3
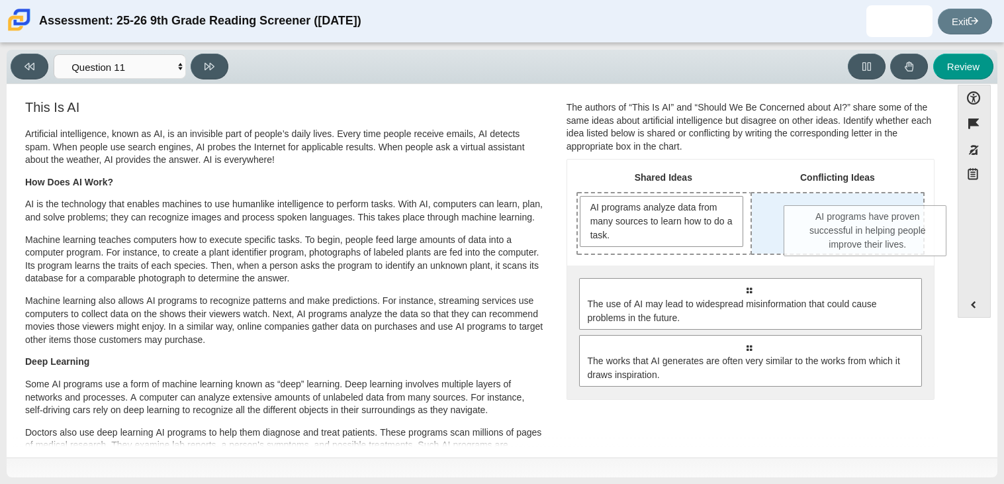
drag, startPoint x: 640, startPoint y: 258, endPoint x: 849, endPoint y: 213, distance: 213.3
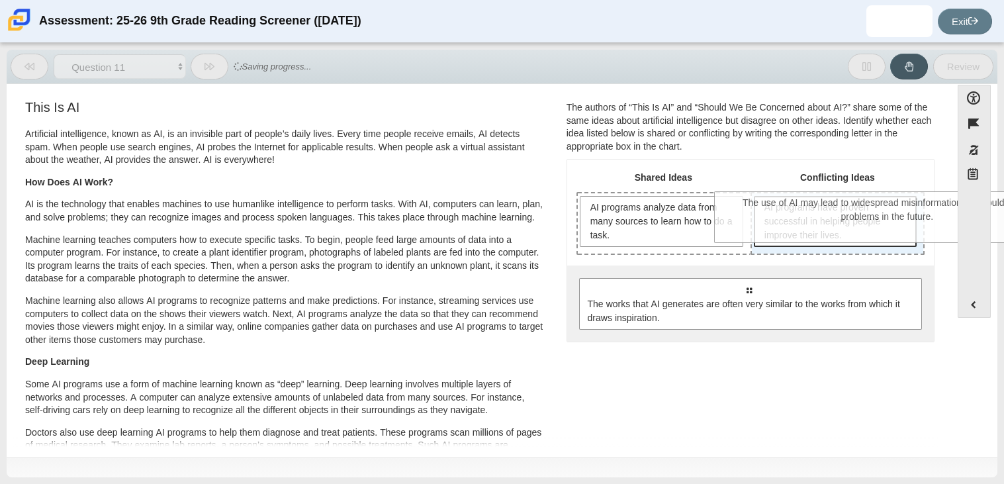
drag, startPoint x: 676, startPoint y: 312, endPoint x: 814, endPoint y: 229, distance: 161.2
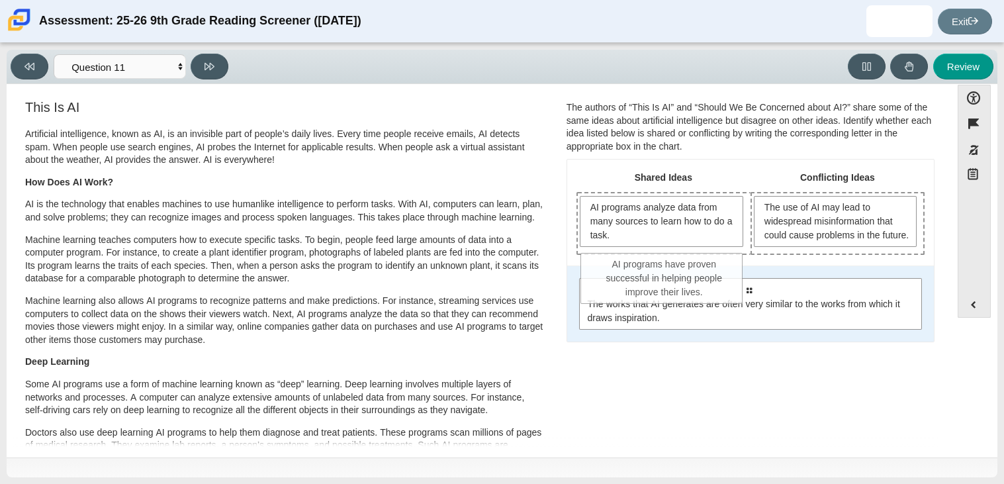
drag, startPoint x: 870, startPoint y: 299, endPoint x: 703, endPoint y: 289, distance: 167.8
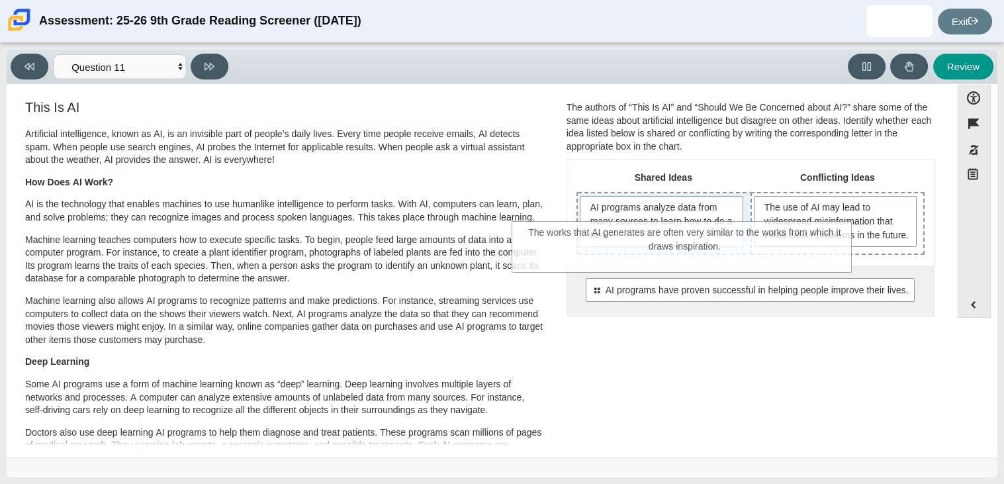
drag, startPoint x: 651, startPoint y: 346, endPoint x: 587, endPoint y: 248, distance: 117.3
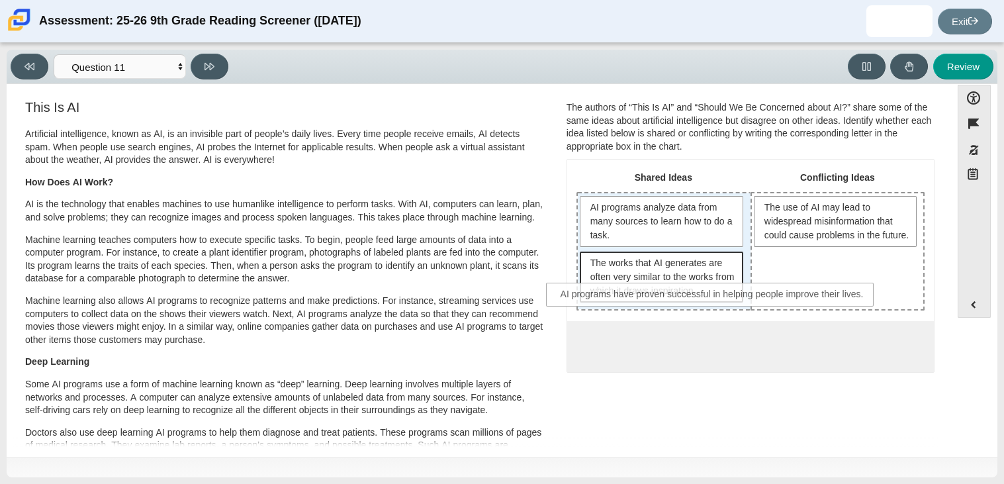
drag, startPoint x: 694, startPoint y: 346, endPoint x: 657, endPoint y: 296, distance: 62.0
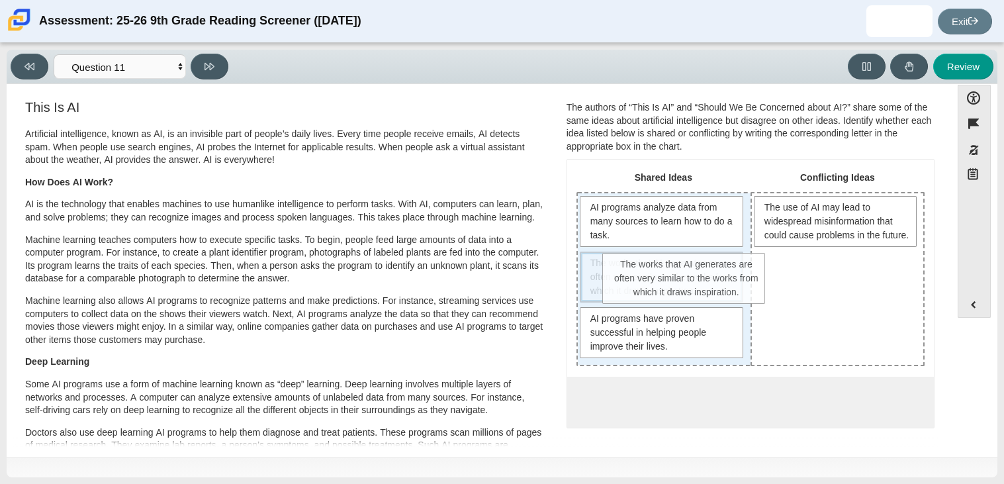
drag, startPoint x: 608, startPoint y: 270, endPoint x: 634, endPoint y: 273, distance: 26.0
click at [634, 273] on span "The works that AI generates are often very similar to the works from which it d…" at bounding box center [663, 277] width 146 height 42
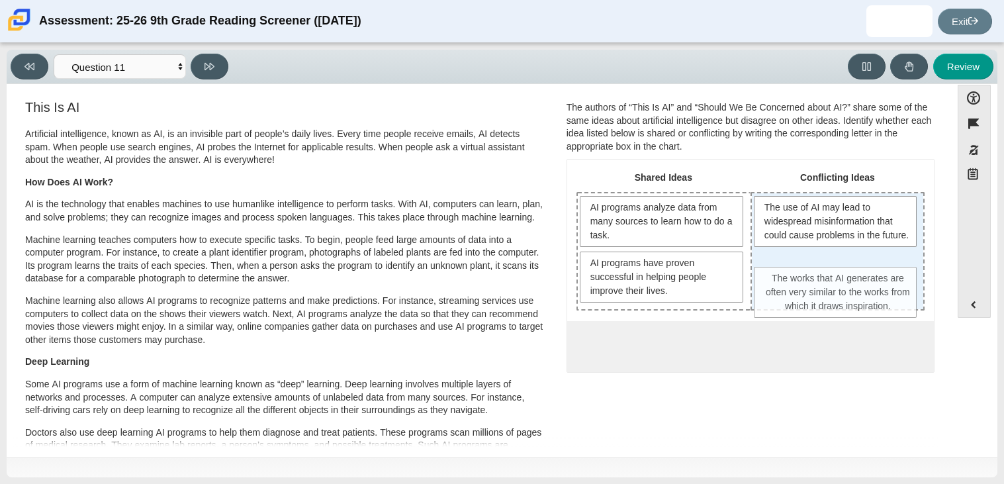
drag, startPoint x: 604, startPoint y: 279, endPoint x: 782, endPoint y: 295, distance: 178.8
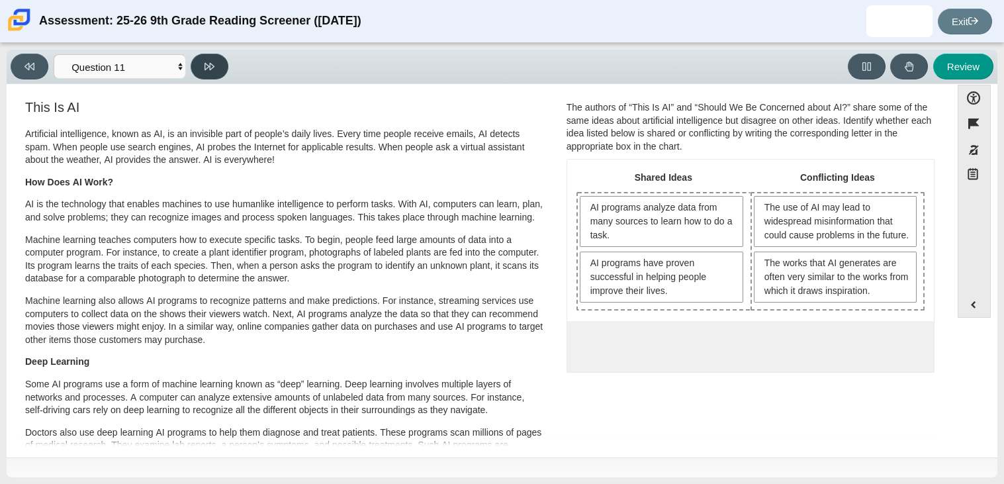
click at [208, 54] on button at bounding box center [210, 67] width 38 height 26
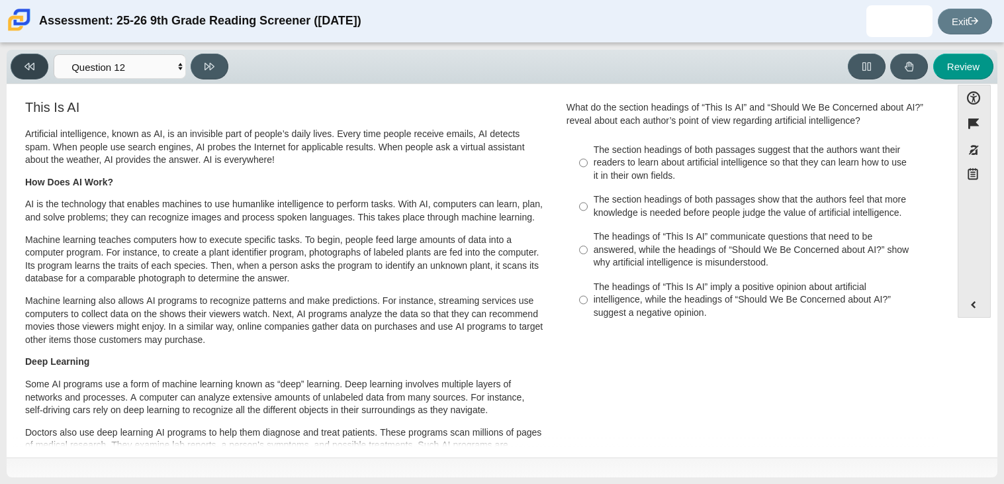
click at [11, 71] on button at bounding box center [30, 67] width 38 height 26
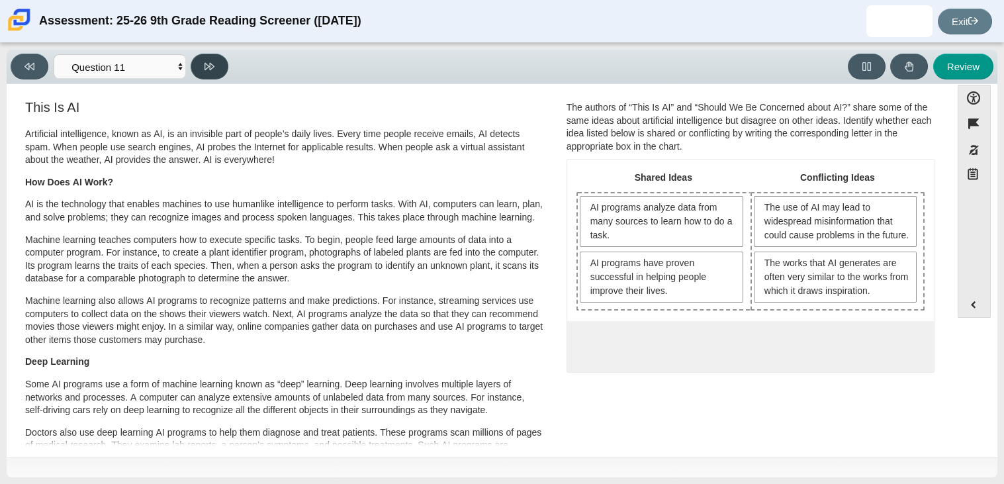
click at [215, 64] on button at bounding box center [210, 67] width 38 height 26
select select "c3effed4-44ce-4a19-bd96-1787f34e9b4c"
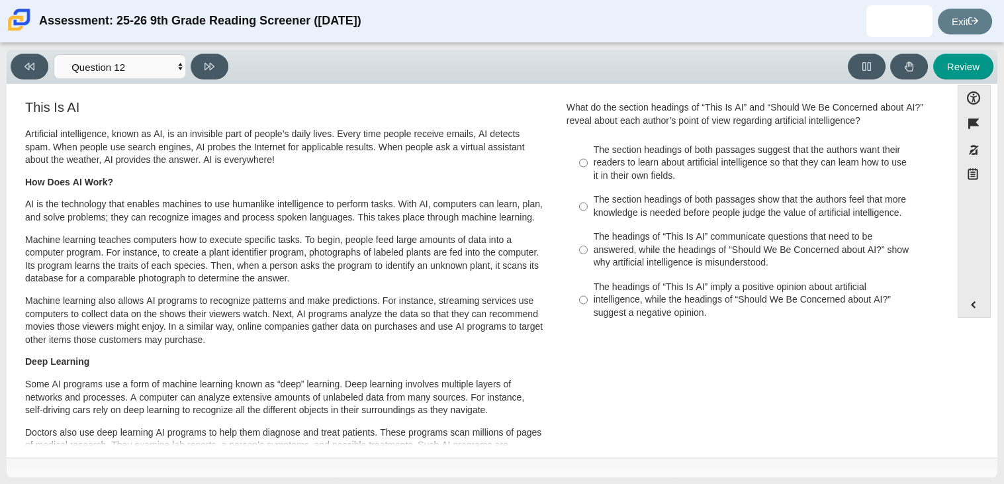
click at [671, 260] on div "The headings of “This Is AI” communicate questions that need to be answered, wh…" at bounding box center [761, 249] width 334 height 39
click at [588, 260] on input "The headings of “This Is AI” communicate questions that need to be answered, wh…" at bounding box center [583, 250] width 9 height 50
radio input "true"
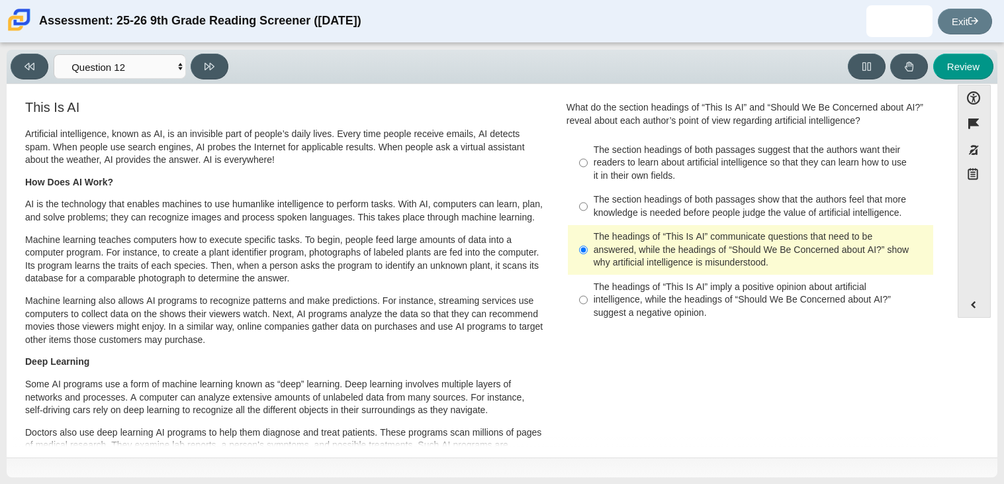
click at [690, 314] on div "The headings of “This Is AI” imply a positive opinion about artificial intellig…" at bounding box center [761, 300] width 334 height 39
click at [588, 314] on input "The headings of “This Is AI” imply a positive opinion about artificial intellig…" at bounding box center [583, 300] width 9 height 50
radio input "true"
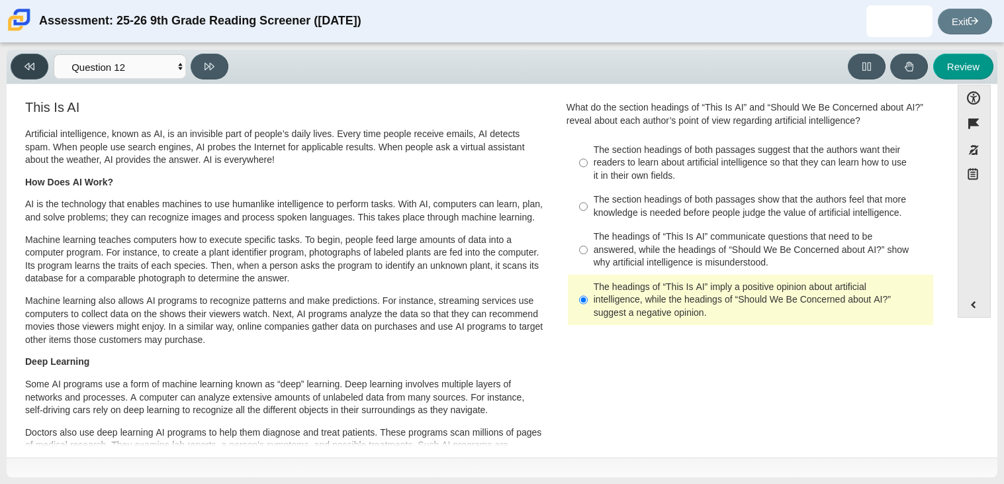
click at [30, 56] on button at bounding box center [30, 67] width 38 height 26
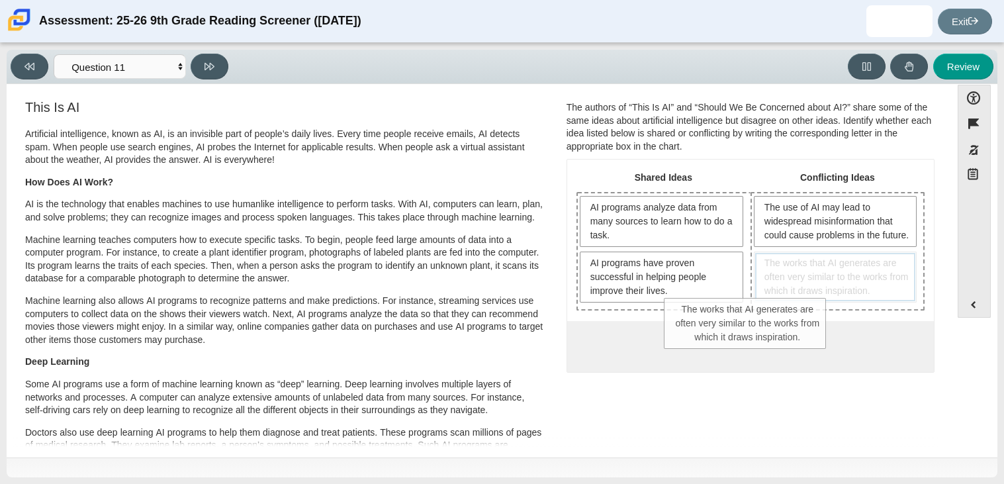
drag, startPoint x: 781, startPoint y: 289, endPoint x: 696, endPoint y: 322, distance: 91.2
click at [696, 310] on tr "AI programs analyze data from many sources to learn how to do a task. AI progra…" at bounding box center [751, 251] width 348 height 118
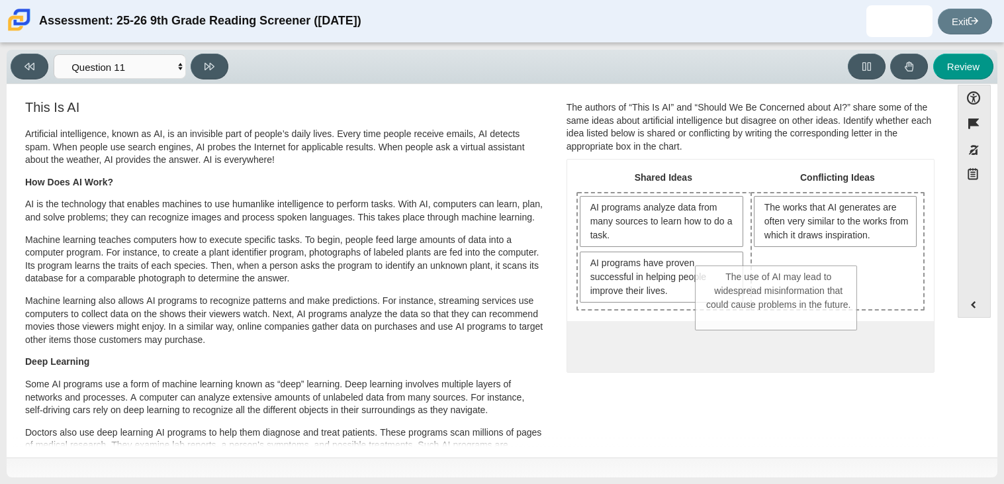
drag, startPoint x: 843, startPoint y: 246, endPoint x: 774, endPoint y: 328, distance: 107.1
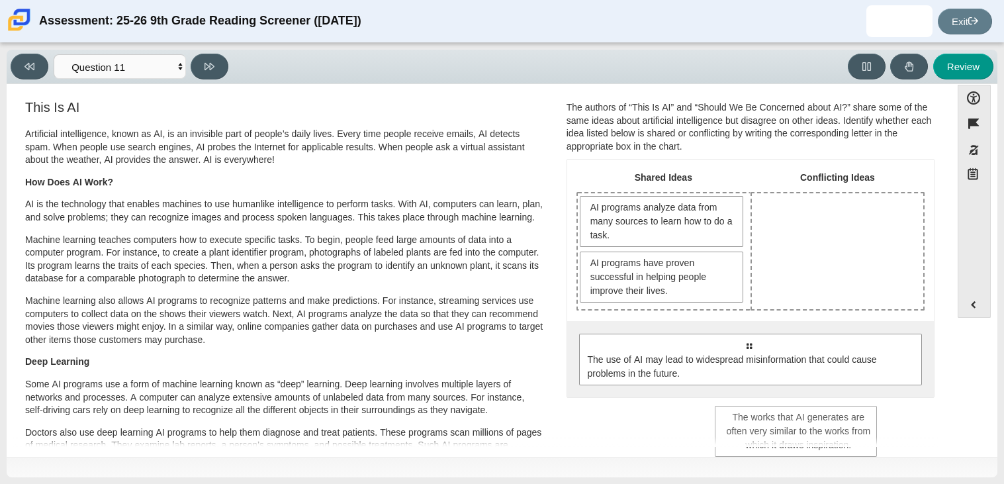
drag, startPoint x: 808, startPoint y: 202, endPoint x: 771, endPoint y: 419, distance: 220.3
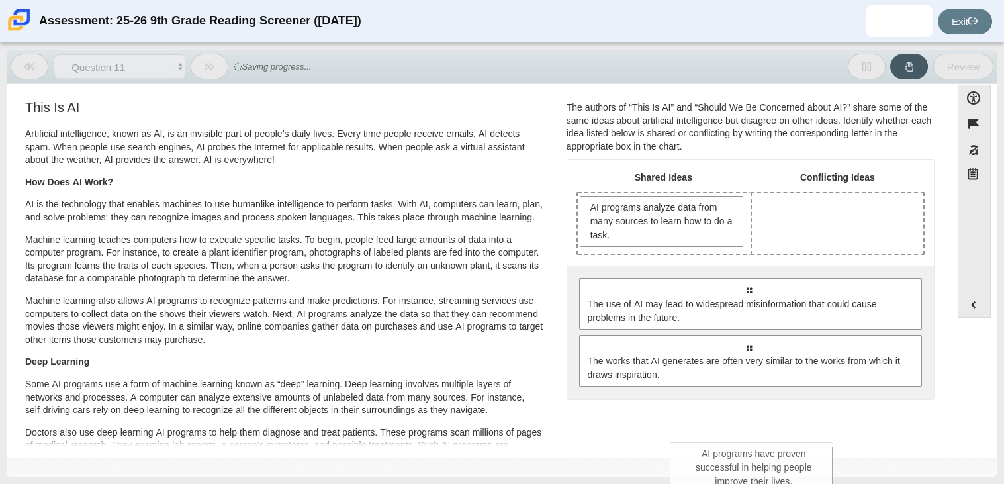
drag, startPoint x: 676, startPoint y: 256, endPoint x: 767, endPoint y: 444, distance: 209.0
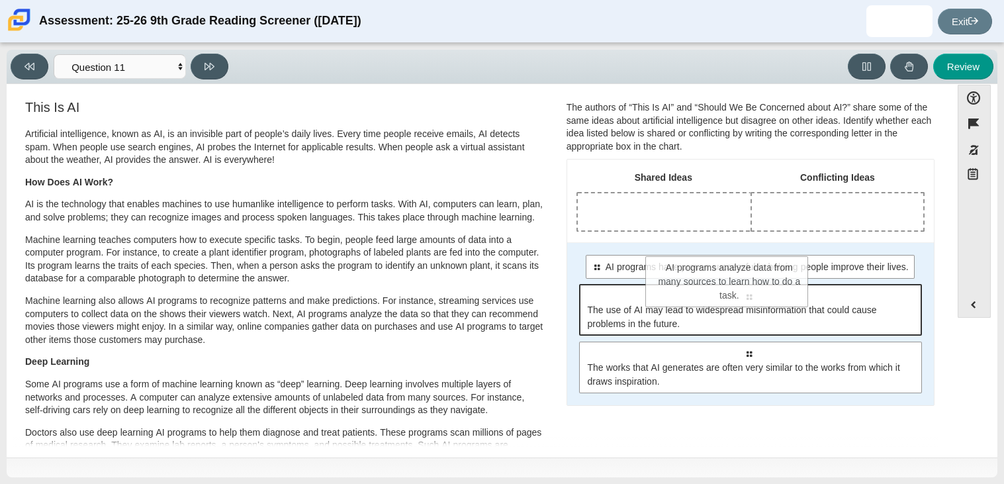
drag, startPoint x: 631, startPoint y: 224, endPoint x: 701, endPoint y: 286, distance: 93.3
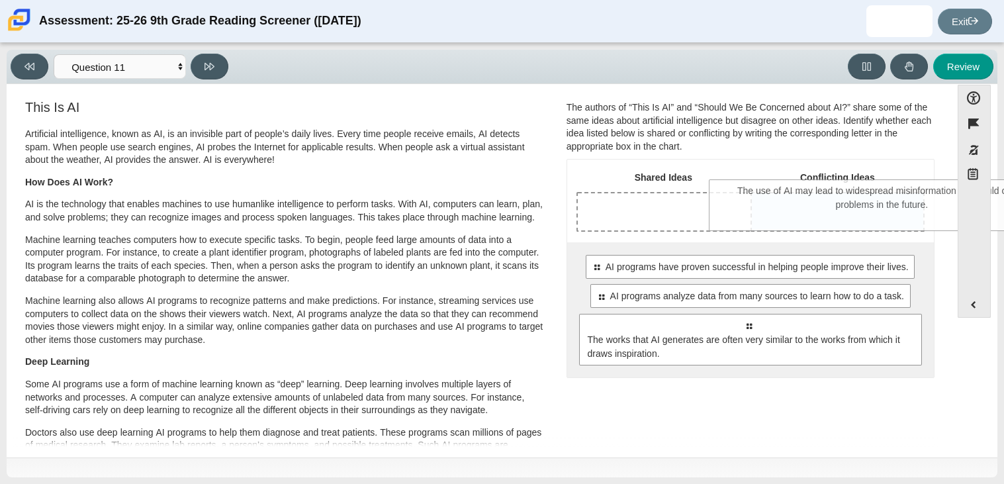
drag, startPoint x: 650, startPoint y: 342, endPoint x: 784, endPoint y: 208, distance: 189.6
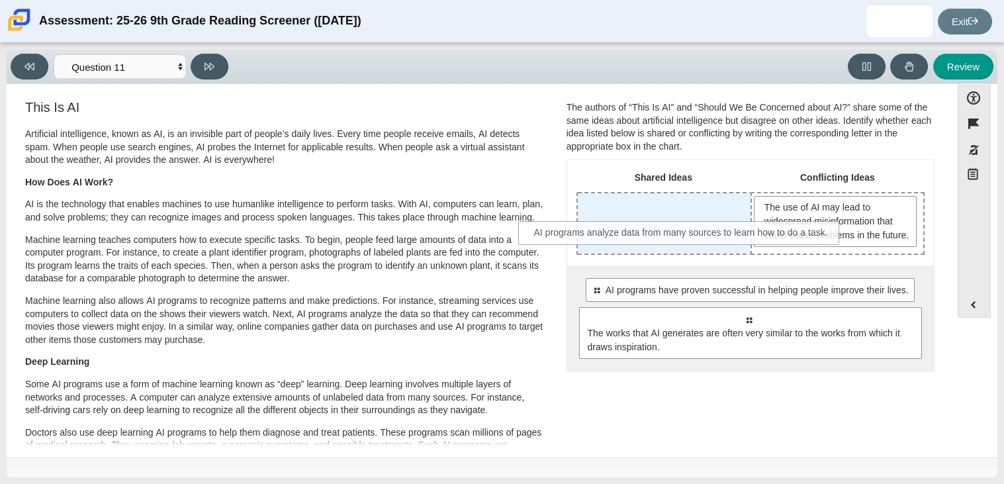
drag, startPoint x: 714, startPoint y: 329, endPoint x: 648, endPoint y: 230, distance: 118.8
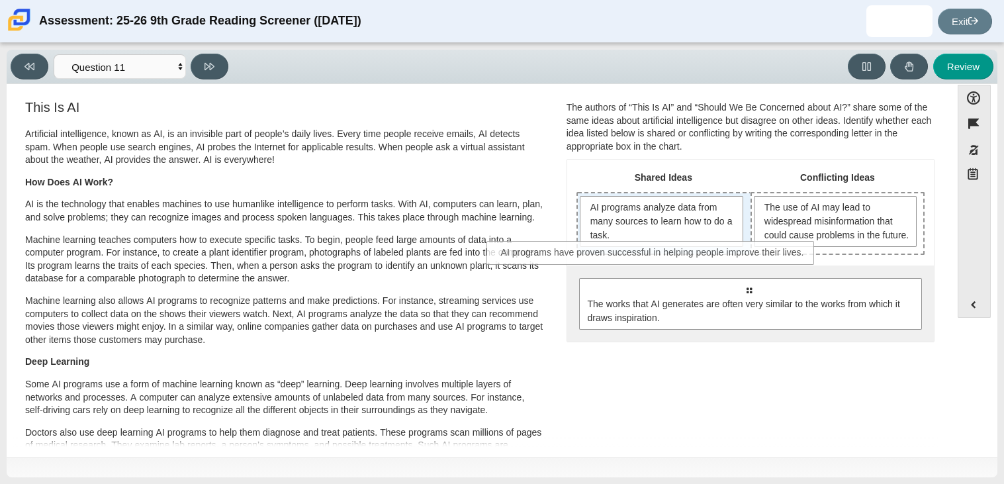
drag, startPoint x: 780, startPoint y: 299, endPoint x: 686, endPoint y: 250, distance: 106.9
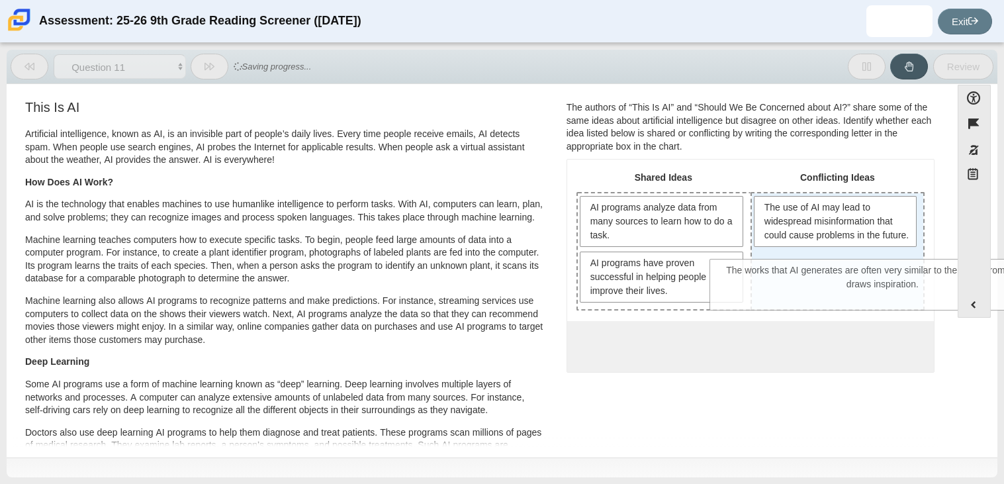
drag, startPoint x: 614, startPoint y: 375, endPoint x: 748, endPoint y: 301, distance: 153.5
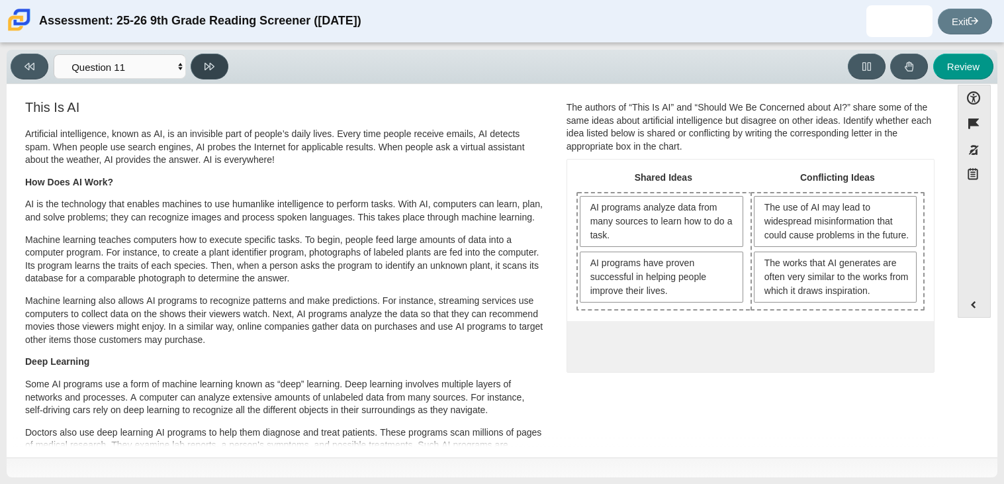
click at [210, 73] on button at bounding box center [210, 67] width 38 height 26
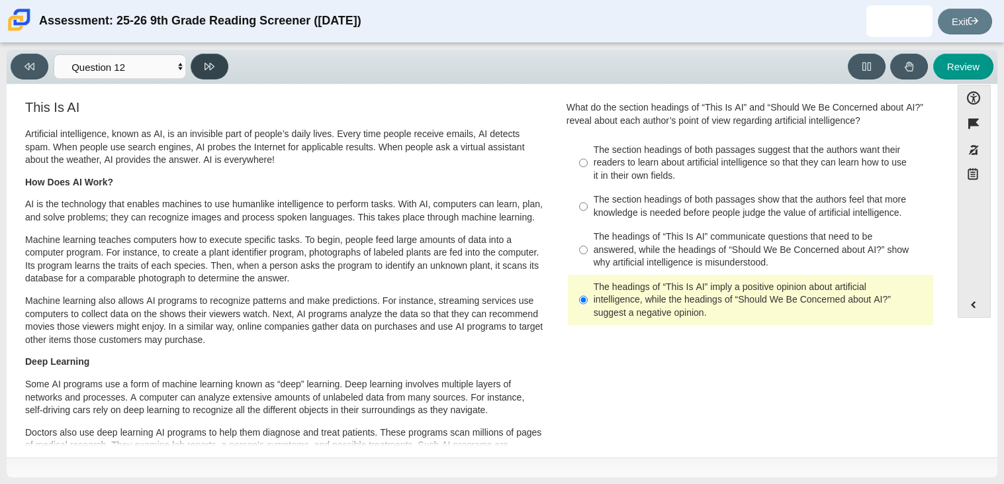
click at [210, 73] on button at bounding box center [210, 67] width 38 height 26
select select "review"
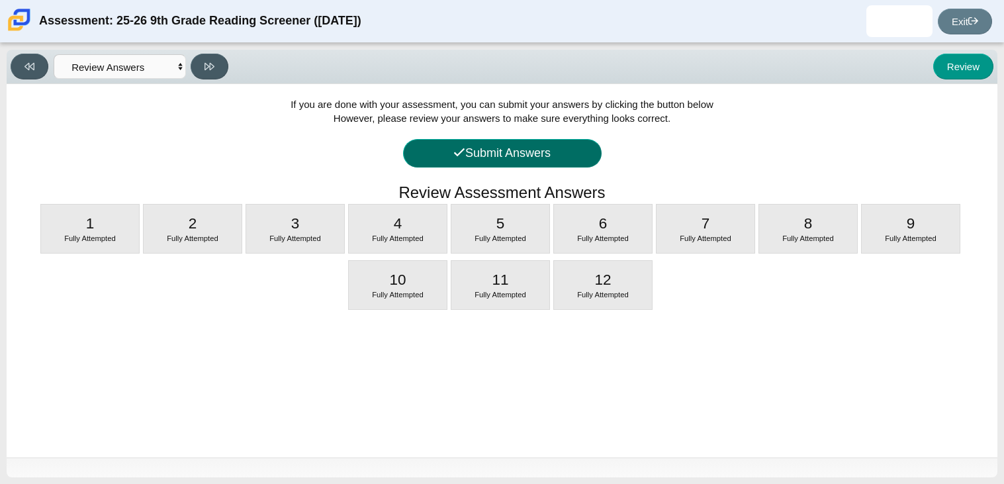
click at [545, 165] on button "Submit Answers" at bounding box center [502, 153] width 199 height 28
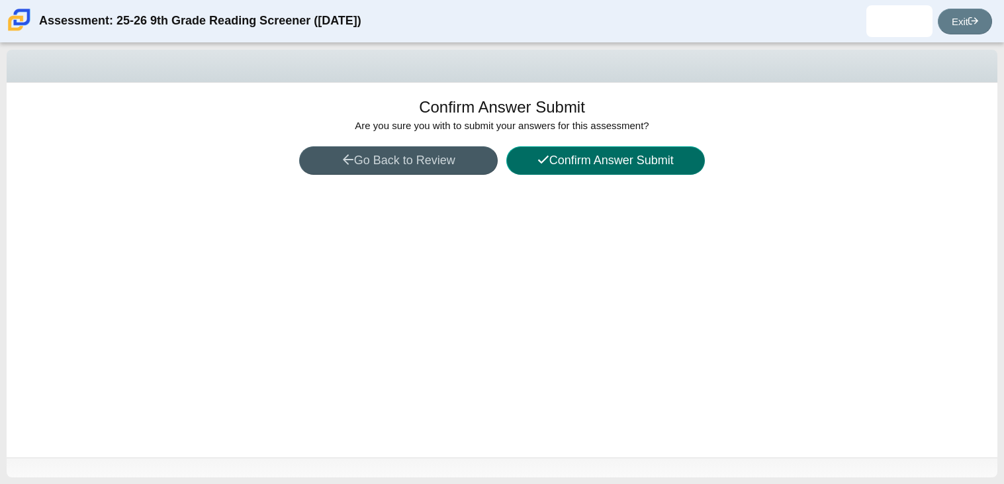
click at [600, 150] on button "Confirm Answer Submit" at bounding box center [605, 160] width 199 height 28
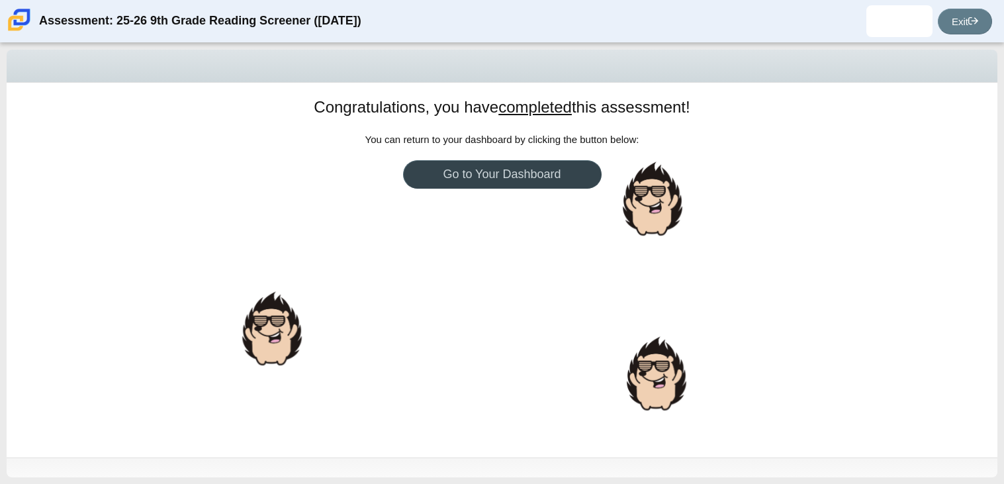
click at [555, 168] on link "Go to Your Dashboard" at bounding box center [502, 174] width 199 height 28
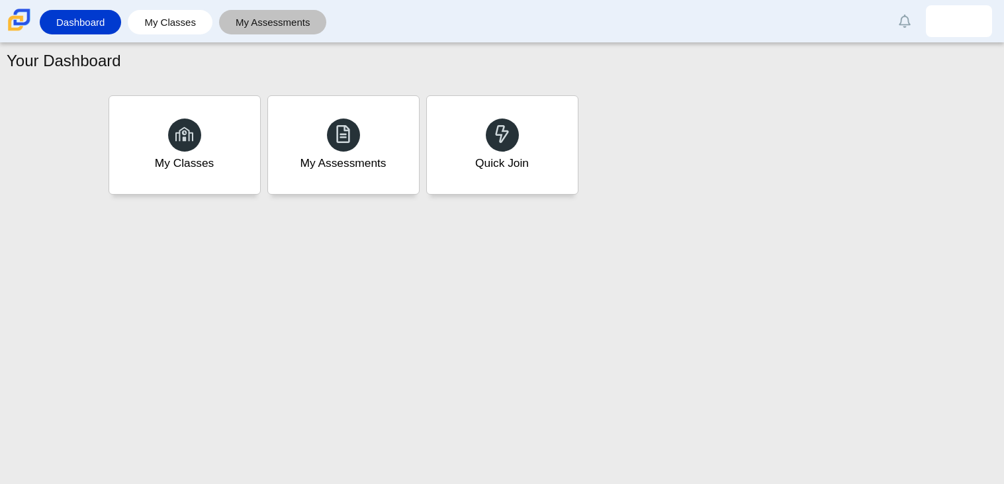
click at [257, 17] on link "My Assessments" at bounding box center [273, 22] width 95 height 24
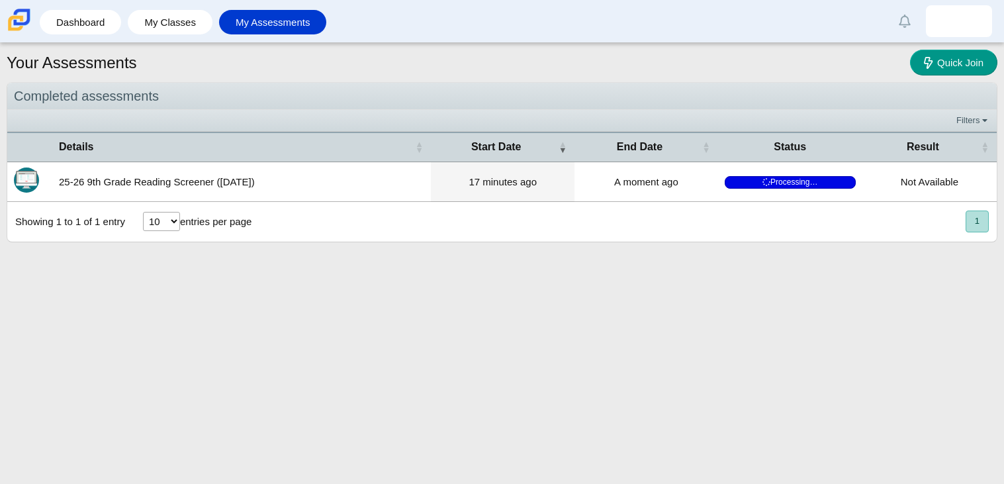
click at [161, 224] on select "10 25 50 100" at bounding box center [161, 221] width 37 height 19
click at [342, 349] on div "Your Assessments Quick Join Completed assessments Filters Show only: Loading… D…" at bounding box center [502, 263] width 1004 height 441
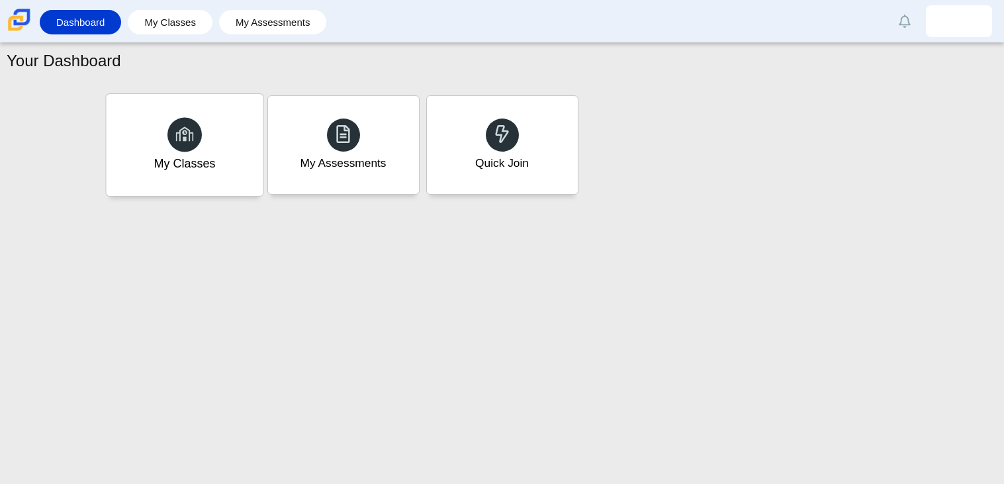
click at [216, 105] on div "My Classes" at bounding box center [184, 145] width 157 height 102
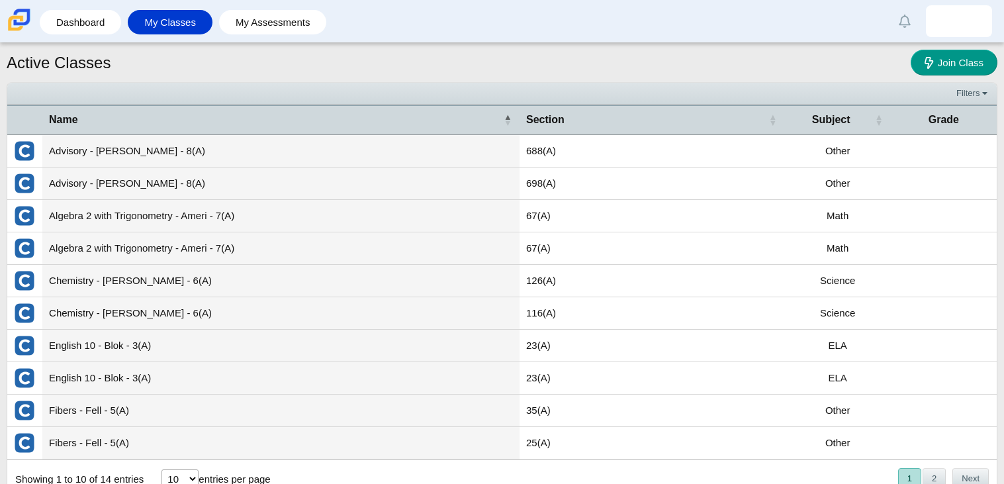
click at [151, 153] on td "Advisory - McAdams - 8(A)" at bounding box center [280, 151] width 477 height 32
click at [303, 20] on link "My Assessments" at bounding box center [273, 22] width 95 height 24
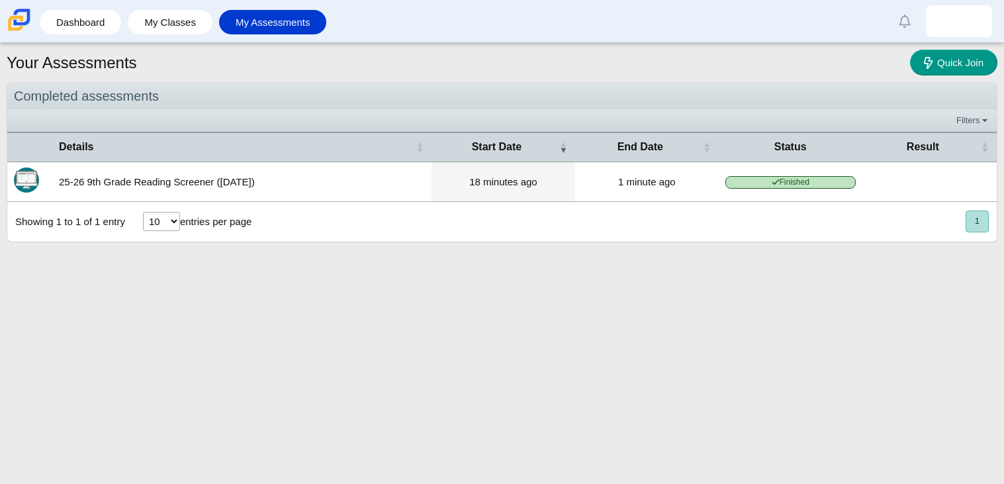
click at [476, 211] on div "Showing 1 to 1 of 1 entry 10 25 50 100 entries per page « Prev 1 Next »" at bounding box center [502, 222] width 990 height 40
click at [400, 180] on td "25-26 9th Grade Reading Screener ([DATE])" at bounding box center [241, 182] width 379 height 40
click at [212, 173] on td "25-26 9th Grade Reading Screener ([DATE])" at bounding box center [241, 182] width 379 height 40
click at [916, 181] on td at bounding box center [929, 182] width 134 height 40
click at [759, 178] on span "Finished" at bounding box center [790, 182] width 130 height 13
